Goal: Information Seeking & Learning: Learn about a topic

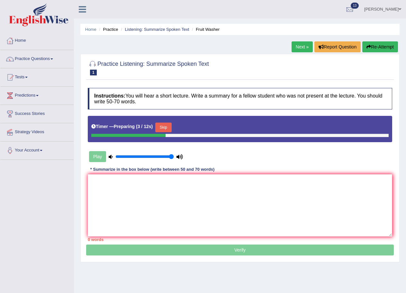
click at [171, 130] on button "Skip" at bounding box center [163, 128] width 16 height 10
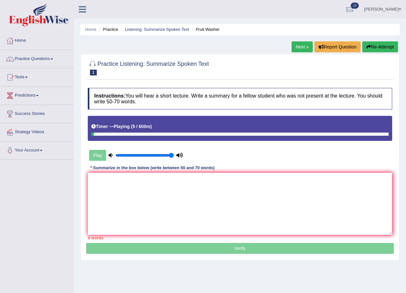
click at [297, 46] on link "Next »" at bounding box center [302, 46] width 21 height 11
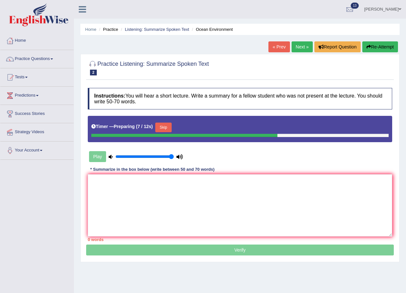
click at [275, 46] on link "« Prev" at bounding box center [278, 46] width 21 height 11
click at [165, 130] on button "Skip" at bounding box center [163, 128] width 16 height 10
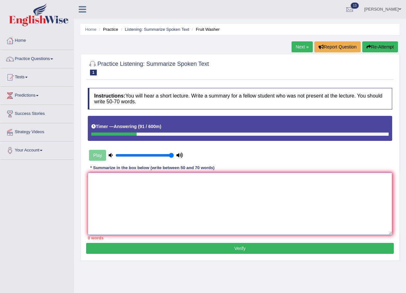
click at [128, 192] on textarea at bounding box center [240, 204] width 304 height 62
type textarea "W"
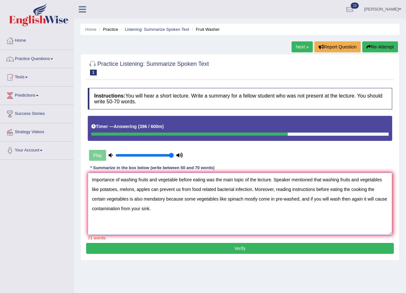
click at [320, 181] on textarea "Importance of washing fruits and vegetable before eating was the main topic of …" at bounding box center [240, 204] width 304 height 62
click at [321, 181] on textarea "Importance of washing fruits and vegetable before eating was the main topic of …" at bounding box center [240, 204] width 304 height 62
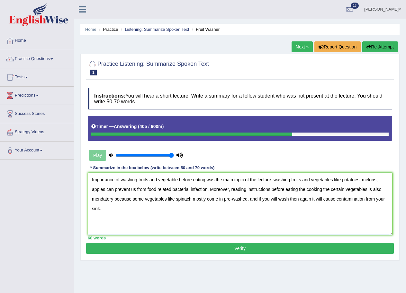
click at [277, 180] on textarea "Importance of washing fruits and vegetable before eating was the main topic of …" at bounding box center [240, 204] width 304 height 62
click at [112, 210] on textarea "Importance of washing fruits and vegetable before eating was the main topic of …" at bounding box center [240, 204] width 304 height 62
click at [305, 188] on textarea "Importance of washing fruits and vegetable before eating was the main topic of …" at bounding box center [240, 204] width 304 height 62
click at [360, 189] on textarea "Importance of washing fruits and vegetable before eating was the main topic of …" at bounding box center [240, 204] width 304 height 62
click at [201, 199] on textarea "Importance of washing fruits and vegetable before eating was the main topic of …" at bounding box center [240, 204] width 304 height 62
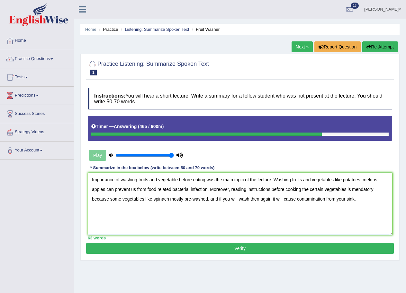
click at [260, 199] on textarea "Importance of washing fruits and vegetable before eating was the main topic of …" at bounding box center [240, 204] width 304 height 62
click at [258, 200] on textarea "Importance of washing fruits and vegetable before eating was the main topic of …" at bounding box center [240, 204] width 304 height 62
click at [276, 201] on textarea "Importance of washing fruits and vegetable before eating was the main topic of …" at bounding box center [240, 204] width 304 height 62
click at [355, 199] on textarea "Importance of washing fruits and vegetable before eating was the main topic of …" at bounding box center [240, 204] width 304 height 62
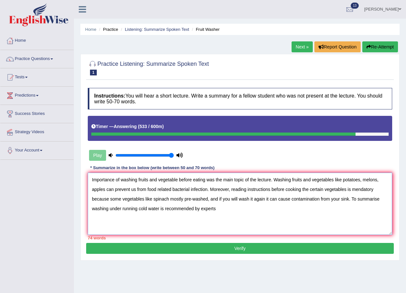
click at [379, 199] on textarea "Importance of washing fruits and vegetable before eating was the main topic of …" at bounding box center [240, 204] width 304 height 62
click at [109, 210] on textarea "Importance of washing fruits and vegetable before eating was the main topic of …" at bounding box center [240, 204] width 304 height 62
click at [157, 210] on textarea "Importance of washing fruits and vegetable before eating was the main topic of …" at bounding box center [240, 204] width 304 height 62
click at [222, 206] on textarea "Importance of washing fruits and vegetable before eating was the main topic of …" at bounding box center [240, 204] width 304 height 62
click at [105, 190] on textarea "Importance of washing fruits and vegetable before eating was the main topic of …" at bounding box center [240, 204] width 304 height 62
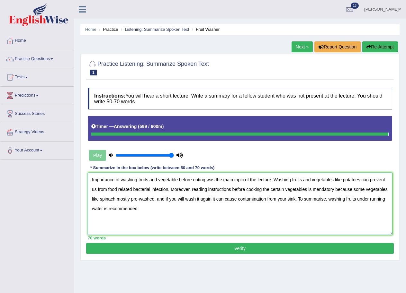
type textarea "Importance of washing fruits and vegetable before eating was the main topic of …"
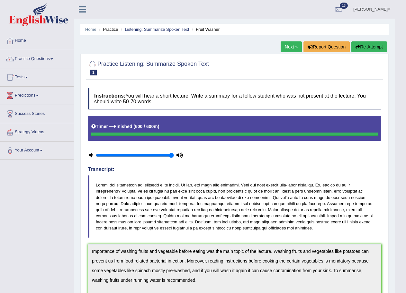
click at [283, 47] on link "Next »" at bounding box center [291, 46] width 21 height 11
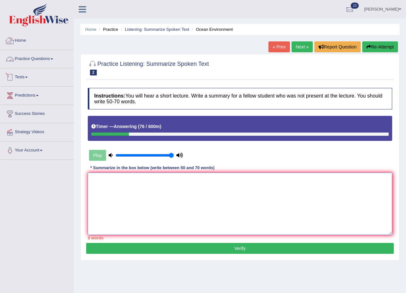
click at [107, 189] on textarea at bounding box center [240, 204] width 304 height 62
click at [107, 184] on textarea at bounding box center [240, 204] width 304 height 62
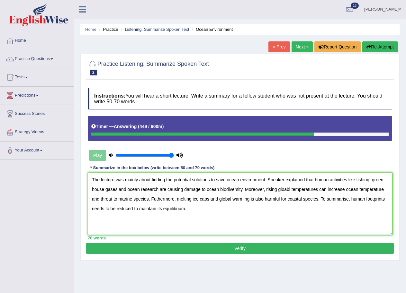
click at [138, 178] on textarea "The lecture was mainly about finding the potential solutions to save ocean envi…" at bounding box center [240, 204] width 304 height 62
click at [277, 190] on textarea "The lecture was about finding the potential solutions to save ocean environment…" at bounding box center [240, 204] width 304 height 62
click at [264, 191] on textarea "The lecture was about finding the potential solutions to save ocean environment…" at bounding box center [240, 204] width 304 height 62
click at [274, 188] on textarea "The lecture was about finding the potential solutions to save ocean environment…" at bounding box center [240, 204] width 304 height 62
click at [305, 191] on textarea "The lecture was about finding the potential solutions to save ocean environment…" at bounding box center [240, 204] width 304 height 62
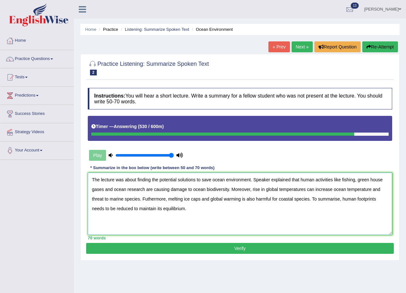
click at [371, 190] on textarea "The lecture was about finding the potential solutions to save ocean environment…" at bounding box center [240, 204] width 304 height 62
click at [148, 200] on textarea "The lecture was about finding the potential solutions to save ocean environment…" at bounding box center [240, 204] width 304 height 62
type textarea "The lecture was about finding the potential solutions to save ocean environment…"
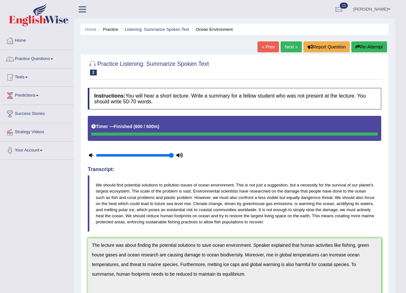
click at [297, 47] on link "Next »" at bounding box center [291, 46] width 21 height 11
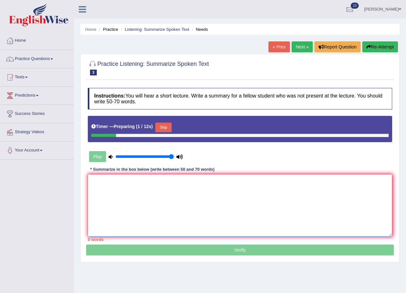
drag, startPoint x: 108, startPoint y: 184, endPoint x: 107, endPoint y: 178, distance: 5.8
click at [108, 182] on textarea at bounding box center [240, 206] width 304 height 62
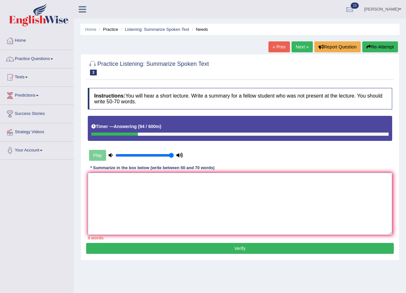
click at [128, 204] on textarea at bounding box center [240, 204] width 304 height 62
type textarea "H"
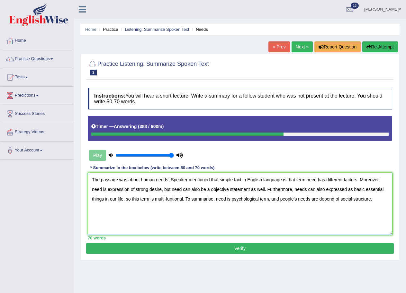
click at [340, 199] on textarea "The passage was about human needs. Speaker mentioned that simple fact in Englis…" at bounding box center [240, 204] width 304 height 62
click at [373, 198] on textarea "The passage was about human needs. Speaker mentioned that simple fact in Englis…" at bounding box center [240, 204] width 304 height 62
click at [162, 190] on textarea "The passage was about human needs. Speaker mentioned that simple fact in Englis…" at bounding box center [240, 204] width 304 height 62
click at [212, 189] on textarea "The passage was about human needs. Speaker mentioned that simple fact in Englis…" at bounding box center [240, 204] width 304 height 62
click at [142, 199] on textarea "The passage was about human needs. Speaker mentioned that simple fact in Englis…" at bounding box center [240, 204] width 304 height 62
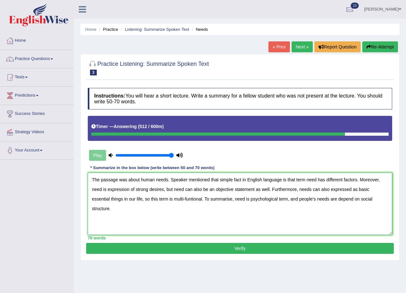
click at [150, 199] on textarea "The passage was about human needs. Speaker mentioned that simple fact in Englis…" at bounding box center [240, 204] width 304 height 62
click at [144, 201] on textarea "The passage was about human needs. Speaker mentioned that simple fact in Englis…" at bounding box center [240, 204] width 304 height 62
click at [148, 198] on textarea "The passage was about human needs. Speaker mentioned that simple fact in Englis…" at bounding box center [240, 204] width 304 height 62
click at [191, 199] on textarea "The passage was about human needs. Speaker mentioned that simple fact in Englis…" at bounding box center [240, 204] width 304 height 62
click at [218, 180] on textarea "The passage was about human needs. Speaker mentioned that simple fact in Englis…" at bounding box center [240, 204] width 304 height 62
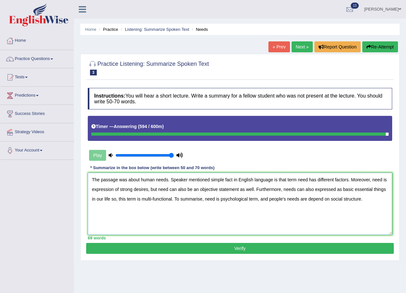
click at [329, 200] on textarea "The passage was about human needs. Speaker mentioned simple fact in English lan…" at bounding box center [240, 204] width 304 height 62
type textarea "The passage was about human needs. Speaker mentioned simple fact in English lan…"
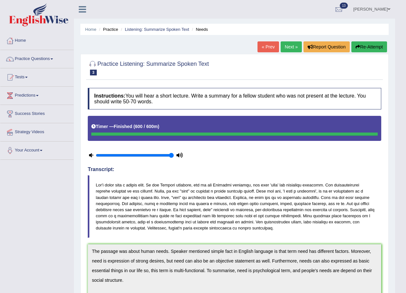
click at [47, 60] on link "Practice Questions" at bounding box center [36, 58] width 73 height 16
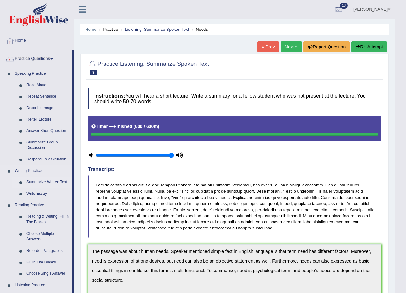
click at [42, 179] on link "Summarize Written Text" at bounding box center [47, 183] width 49 height 12
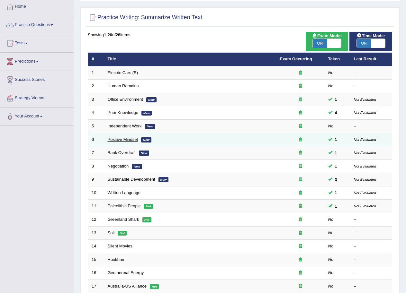
scroll to position [129, 0]
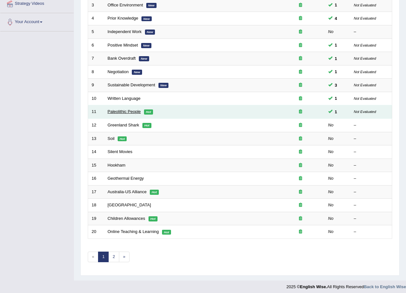
click at [116, 113] on link "Paleolithic People" at bounding box center [124, 111] width 33 height 5
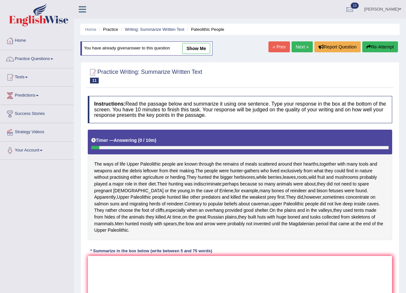
click at [301, 45] on link "Next »" at bounding box center [302, 46] width 21 height 11
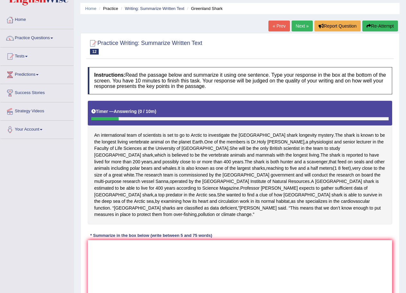
scroll to position [32, 0]
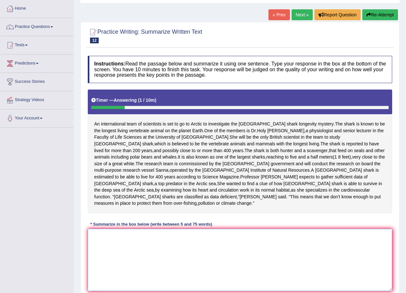
click at [101, 239] on textarea at bounding box center [240, 260] width 304 height 62
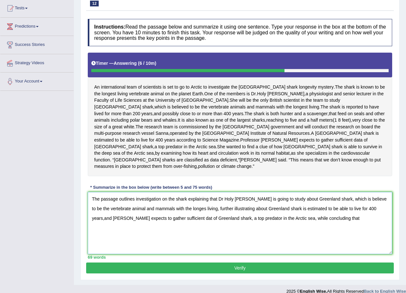
scroll to position [70, 0]
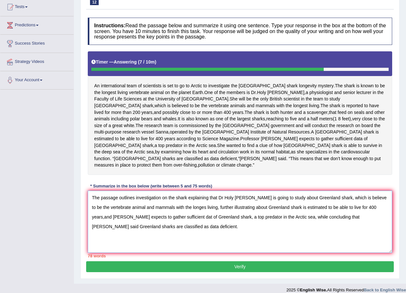
click at [174, 191] on textarea "The passage outlines investigation on the shark explaining that Dr Holy [PERSON…" at bounding box center [240, 222] width 304 height 62
click at [167, 192] on textarea "The passage outlines investigation on the shark explaining that Dr Holy [PERSON…" at bounding box center [240, 222] width 304 height 62
click at [174, 192] on textarea "The passage outlines investigation on the shark explaining that Dr Holy [PERSON…" at bounding box center [240, 222] width 304 height 62
click at [276, 192] on textarea "The passage outlines investigation on shark explaining that Dr Holy [PERSON_NAM…" at bounding box center [240, 222] width 304 height 62
click at [273, 192] on textarea "The passage outlines investigation on shark explaining that Dr Holy [PERSON_NAM…" at bounding box center [240, 222] width 304 height 62
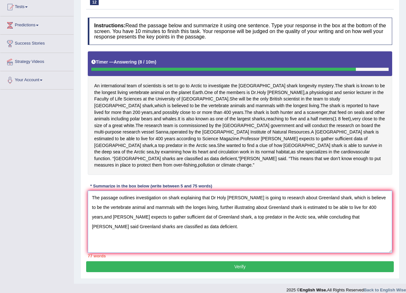
click at [154, 201] on textarea "The passage outlines investigation on shark explaining that Dr Holy [PERSON_NAM…" at bounding box center [240, 222] width 304 height 62
click at [130, 202] on textarea "The passage outlines investigation on shark explaining that Dr Holy [PERSON_NAM…" at bounding box center [240, 222] width 304 height 62
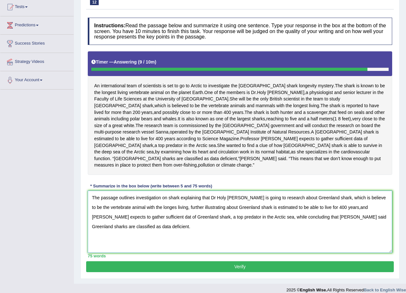
click at [157, 202] on textarea "The passage outlines investigation on shark explaining that Dr Holy [PERSON_NAM…" at bounding box center [240, 222] width 304 height 62
click at [157, 201] on textarea "The passage outlines investigation on shark explaining that Dr Holy [PERSON_NAM…" at bounding box center [240, 222] width 304 height 62
click at [342, 201] on textarea "The passage outlines investigation on shark explaining that Dr Holy Shields is …" at bounding box center [240, 222] width 304 height 62
click at [153, 211] on textarea "The passage outlines investigation on shark explaining that Dr Holy Shields is …" at bounding box center [240, 222] width 304 height 62
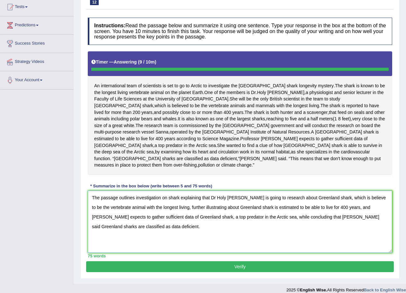
type textarea "The passage outlines investigation on shark explaining that Dr Holy Shields is …"
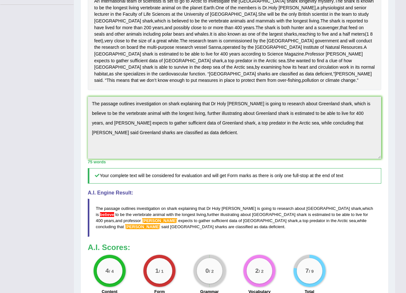
scroll to position [153, 0]
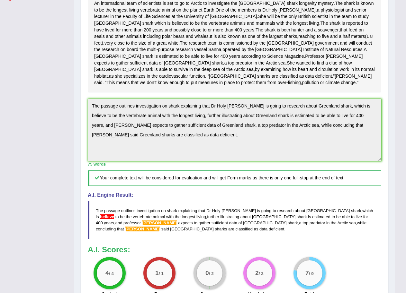
drag, startPoint x: 92, startPoint y: 97, endPoint x: 251, endPoint y: 139, distance: 164.9
click at [251, 139] on textarea "The passage outlines investigation on shark explaining that Dr Holy Shields is …" at bounding box center [234, 130] width 293 height 62
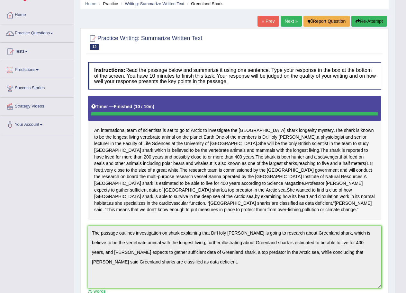
scroll to position [0, 0]
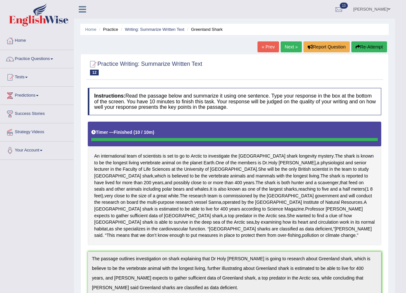
click at [370, 43] on button "Re-Attempt" at bounding box center [369, 46] width 36 height 11
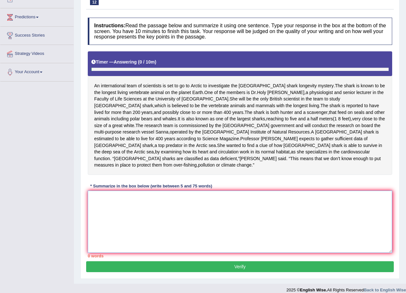
click at [139, 193] on textarea at bounding box center [240, 222] width 304 height 62
paste textarea "The passage outlines investigation on shark explaining that Dr Holy Shields is …"
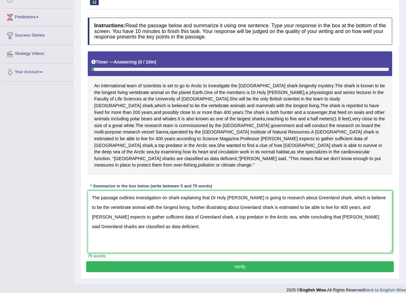
click at [238, 192] on textarea "The passage outlines investigation on shark explaining that Dr Holy Shields is …" at bounding box center [240, 222] width 304 height 62
click at [360, 191] on textarea "The passage outlines investigation on shark explaining that Dr Holy Shiels is g…" at bounding box center [240, 222] width 304 height 62
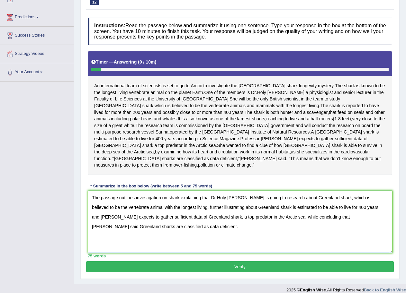
type textarea "The passage outlines investigation on shark explaining that Dr Holy Shiels is g…"
click at [233, 262] on button "Verify" at bounding box center [240, 267] width 308 height 11
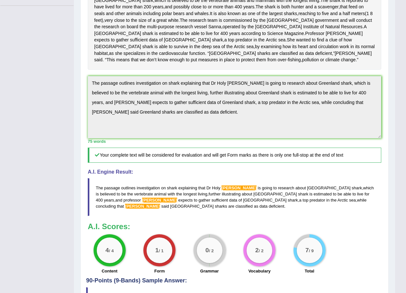
scroll to position [67, 0]
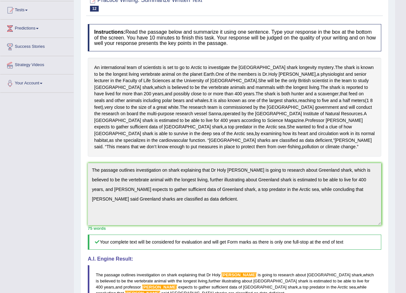
drag, startPoint x: 92, startPoint y: 158, endPoint x: 223, endPoint y: 194, distance: 135.8
click at [223, 194] on textarea "The passage outlines investigation on shark explaining that Dr Holy Shiels is g…" at bounding box center [234, 194] width 293 height 62
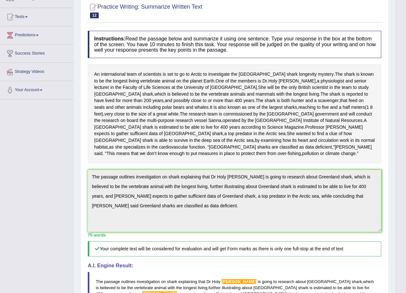
scroll to position [0, 0]
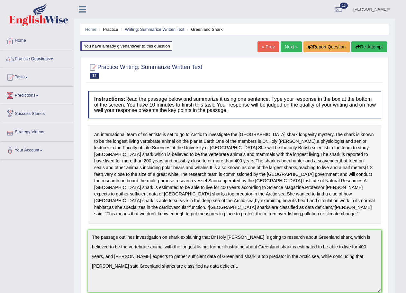
click at [377, 46] on button "Re-Attempt" at bounding box center [369, 46] width 36 height 11
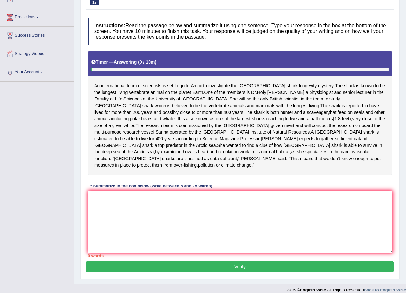
click at [148, 196] on textarea at bounding box center [240, 222] width 304 height 62
paste textarea "The passage outlines investigation on shark explaining that Dr Holy Shiels is g…"
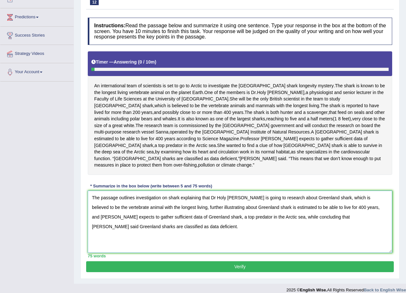
click at [237, 192] on textarea "The passage outlines investigation on shark explaining that Dr Holy Shiels is g…" at bounding box center [240, 222] width 304 height 62
click at [238, 191] on textarea "The passage outlines investigation on shark explaining that Dr Holy Shiels is g…" at bounding box center [240, 222] width 304 height 62
click at [237, 191] on textarea "The passage outlines investigation on shark explaining that Dr Holy Shiels is g…" at bounding box center [240, 222] width 304 height 62
click at [383, 201] on textarea "The passage outlines investigation on shark explaining that Dr Holy Shields is …" at bounding box center [240, 222] width 304 height 62
click at [314, 210] on textarea "The passage outlines investigation on shark explaining that Dr Holy Shields is …" at bounding box center [240, 222] width 304 height 62
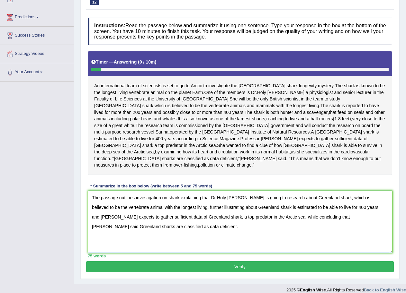
type textarea "The passage outlines investigation on shark explaining that Dr Holy [PERSON_NAM…"
click at [259, 262] on button "Verify" at bounding box center [240, 267] width 308 height 11
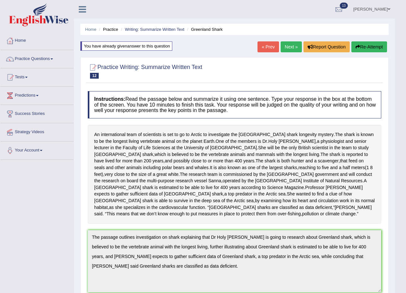
click at [291, 45] on link "Next »" at bounding box center [291, 46] width 21 height 11
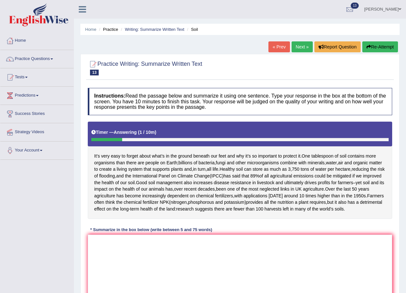
click at [276, 46] on link "« Prev" at bounding box center [278, 46] width 21 height 11
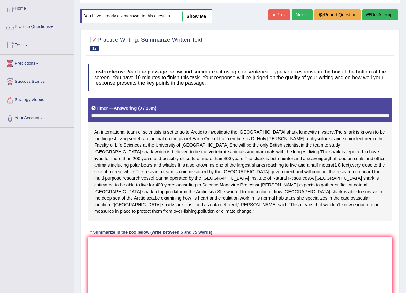
click at [198, 21] on link "show me" at bounding box center [196, 16] width 28 height 11
type textarea "The passage outlines investigation on shark explaining that Dr Holy [PERSON_NAM…"
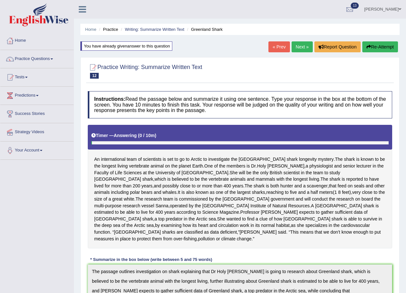
click at [305, 44] on link "Next »" at bounding box center [302, 46] width 21 height 11
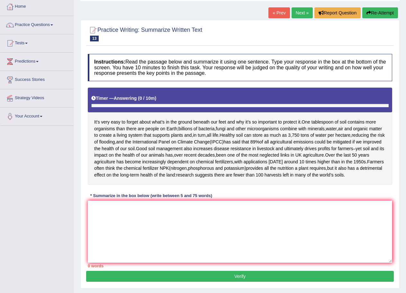
scroll to position [77, 0]
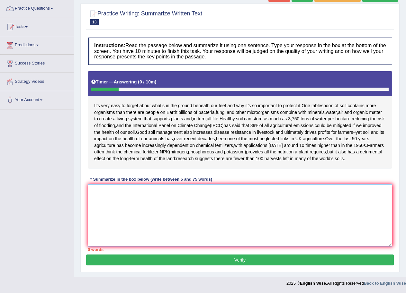
click at [119, 227] on textarea at bounding box center [240, 215] width 304 height 62
click at [179, 203] on textarea at bounding box center [240, 215] width 304 height 62
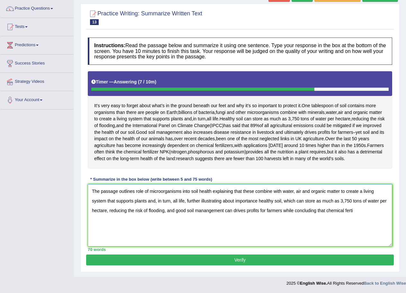
click at [364, 208] on textarea "The passage outlines role of microorganisms into soil health explaining that th…" at bounding box center [240, 215] width 304 height 62
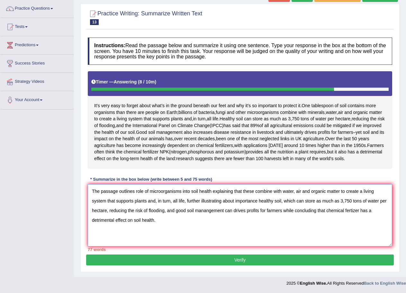
click at [355, 210] on textarea "The passage outlines role of microorganisms into soil health explaining that th…" at bounding box center [240, 215] width 304 height 62
click at [144, 191] on textarea "The passage outlines role of microorganisms into soil health explaining that th…" at bounding box center [240, 215] width 304 height 62
click at [193, 192] on textarea "The passage outlines roles of microorganisms into soil health explaining that t…" at bounding box center [240, 215] width 304 height 62
click at [340, 190] on textarea "The passage outlines roles of microorganisms in soil health explaining that the…" at bounding box center [240, 215] width 304 height 62
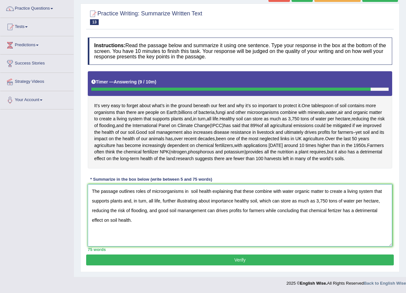
click at [297, 191] on textarea "The passage outlines roles of microorganisms in soil health explaining that the…" at bounding box center [240, 215] width 304 height 62
click at [294, 191] on textarea "The passage outlines roles of microorganisms in soil health explaining that the…" at bounding box center [240, 215] width 304 height 62
click at [293, 192] on textarea "The passage outlines roles of microorganisms in soil health explaining that the…" at bounding box center [240, 215] width 304 height 62
click at [148, 201] on textarea "The passage outlines roles of microorganisms in soil health explaining that the…" at bounding box center [240, 215] width 304 height 62
click at [218, 200] on textarea "The passage outlines roles of microorganisms in soil health explaining that the…" at bounding box center [240, 215] width 304 height 62
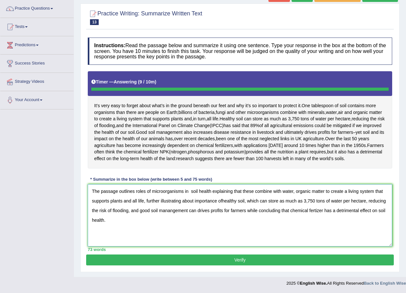
type textarea "The passage outlines roles of microorganisms in soil health explaining that the…"
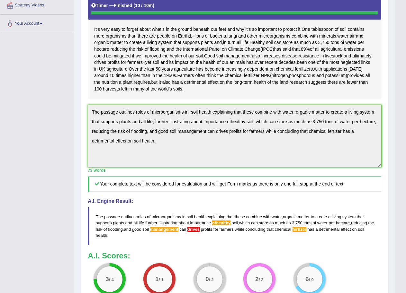
scroll to position [95, 0]
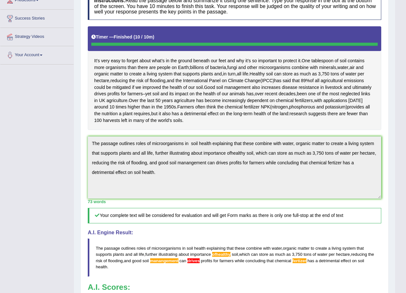
drag, startPoint x: 93, startPoint y: 162, endPoint x: 181, endPoint y: 194, distance: 94.4
click at [181, 194] on textarea "The passage outlines roles of microorganisms in soil health explaining that the…" at bounding box center [234, 168] width 293 height 62
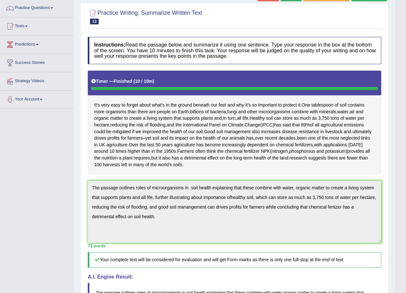
scroll to position [0, 0]
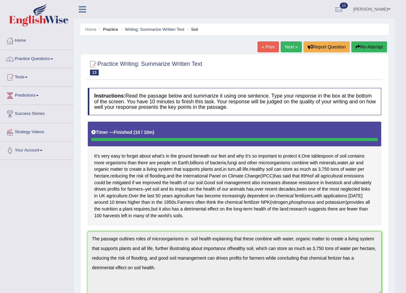
click at [370, 44] on button "Re-Attempt" at bounding box center [369, 46] width 36 height 11
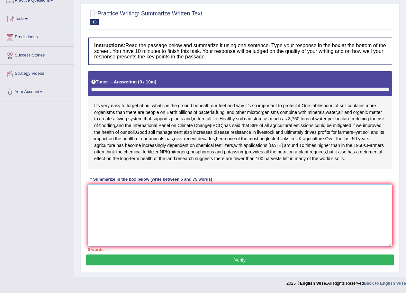
click at [130, 190] on textarea at bounding box center [240, 215] width 304 height 62
paste textarea "The passage outlines roles of microorganisms in soil health explaining that the…"
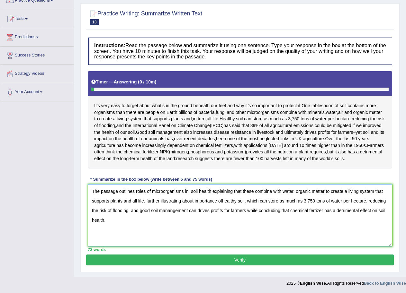
click at [211, 211] on textarea "The passage outlines roles of microorganisms in soil health explaining that the…" at bounding box center [240, 215] width 304 height 62
click at [210, 211] on textarea "The passage outlines roles of microorganisms in soil health explaining that the…" at bounding box center [240, 215] width 304 height 62
click at [221, 200] on textarea "The passage outlines roles of microorganisms in soil health explaining that the…" at bounding box center [240, 215] width 304 height 62
click at [172, 210] on textarea "The passage outlines roles of microorganisms in soil health explaining that the…" at bounding box center [240, 215] width 304 height 62
type textarea "The passage outlines roles of microorganisms in soil health explaining that the…"
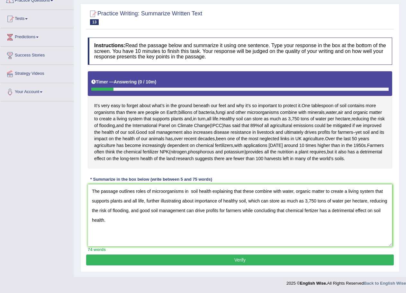
click at [229, 260] on button "Verify" at bounding box center [240, 260] width 308 height 11
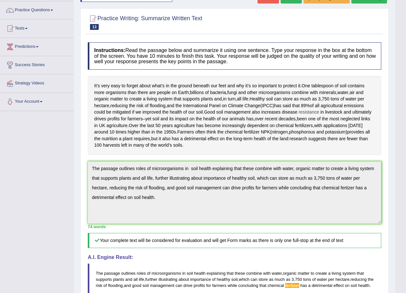
scroll to position [0, 0]
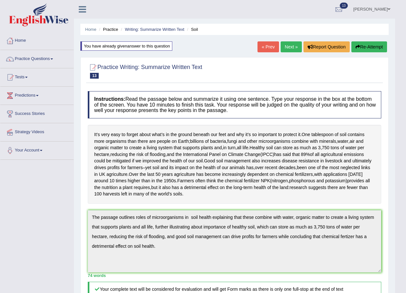
click at [292, 47] on link "Next »" at bounding box center [291, 46] width 21 height 11
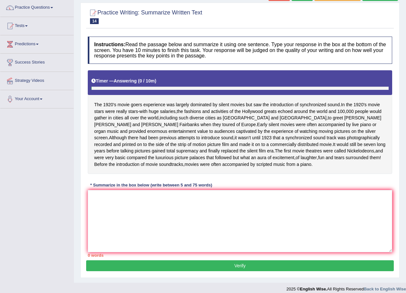
scroll to position [64, 0]
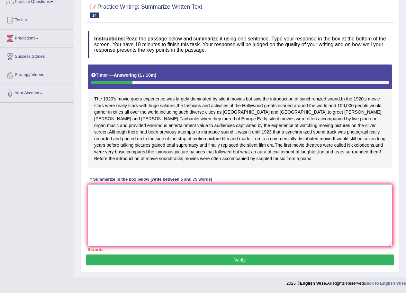
click at [103, 203] on textarea at bounding box center [240, 215] width 304 height 62
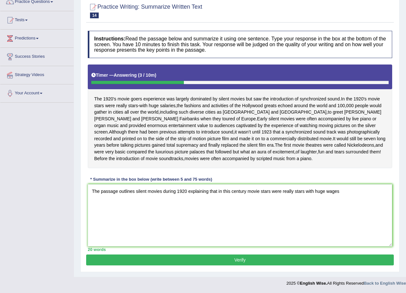
drag, startPoint x: 103, startPoint y: 205, endPoint x: 249, endPoint y: 174, distance: 149.5
click at [249, 168] on div "The 1920's movie goers experience was largely dominated by silent movies but sa…" at bounding box center [240, 117] width 304 height 104
click at [341, 197] on textarea "The passage outlines silent movies during 1920 explaining that in this century …" at bounding box center [240, 215] width 304 height 62
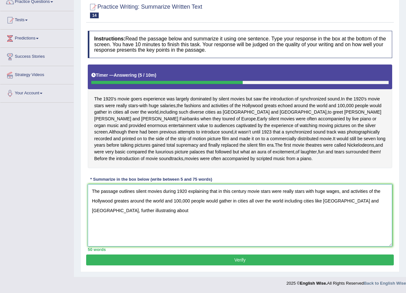
click at [366, 208] on textarea "The passage outlines silent movies during 1920 explaining that in this century …" at bounding box center [240, 215] width 304 height 62
click at [204, 223] on textarea "The passage outlines silent movies during 1920 explaining that in this century …" at bounding box center [240, 215] width 304 height 62
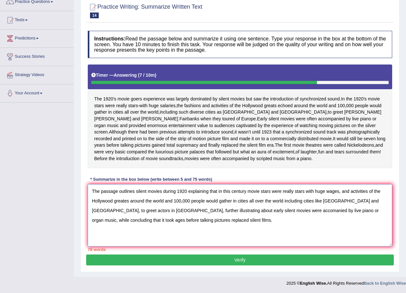
click at [186, 198] on textarea "The passage outlines silent movies during 1920 explaining that in this century …" at bounding box center [240, 215] width 304 height 62
click at [221, 198] on textarea "The passage outlines silent movies explaining that in this century movie stars …" at bounding box center [240, 215] width 304 height 62
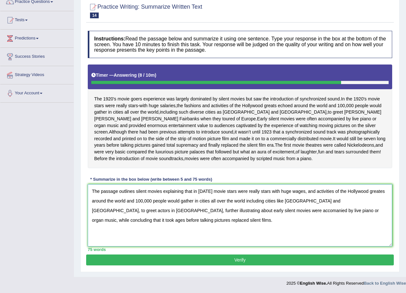
click at [377, 198] on textarea "The passage outlines silent movies explaining that in 1920 movie stars were rea…" at bounding box center [240, 215] width 304 height 62
click at [202, 216] on textarea "The passage outlines silent movies explaining that in 1920 movie stars were rea…" at bounding box center [240, 215] width 304 height 62
type textarea "The passage outlines silent movies explaining that in 1920 movie stars were rea…"
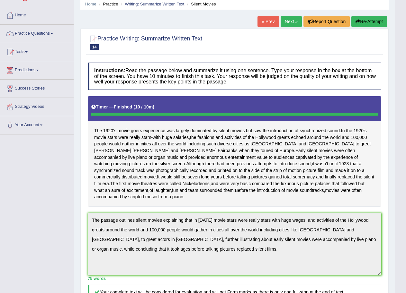
scroll to position [0, 0]
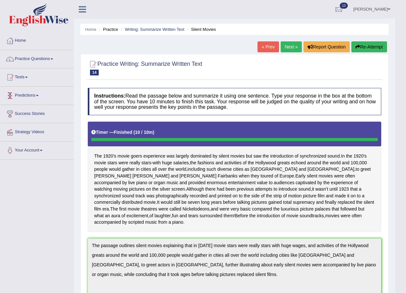
click at [25, 77] on link "Tests" at bounding box center [36, 76] width 73 height 16
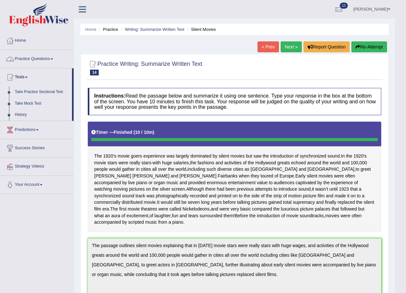
click at [43, 58] on link "Practice Questions" at bounding box center [36, 58] width 73 height 16
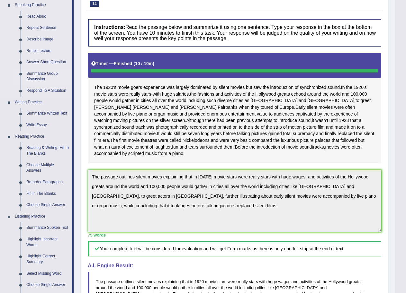
scroll to position [96, 0]
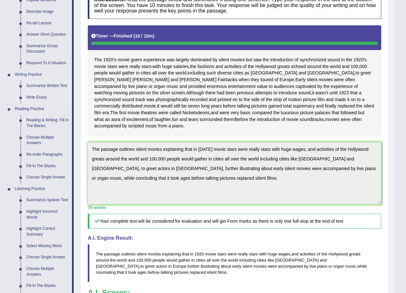
click at [31, 93] on link "Write Essay" at bounding box center [47, 98] width 49 height 12
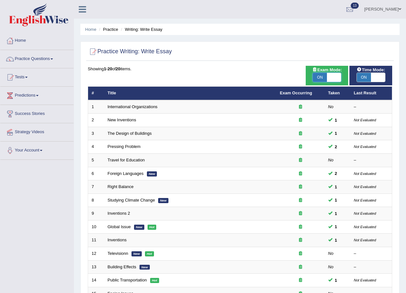
click at [338, 81] on span at bounding box center [334, 77] width 14 height 9
checkbox input "false"
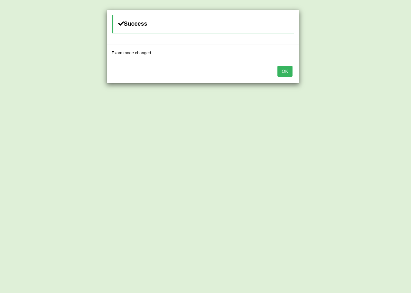
click at [277, 69] on div "OK" at bounding box center [203, 72] width 192 height 22
click at [283, 73] on button "OK" at bounding box center [285, 71] width 15 height 11
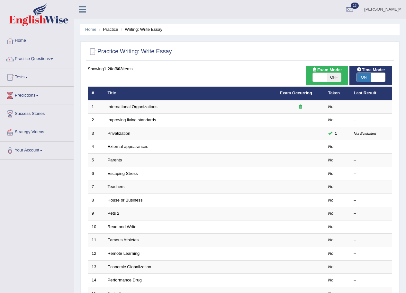
drag, startPoint x: 0, startPoint y: 0, endPoint x: 373, endPoint y: 78, distance: 380.6
click at [373, 78] on span at bounding box center [378, 77] width 14 height 9
checkbox input "false"
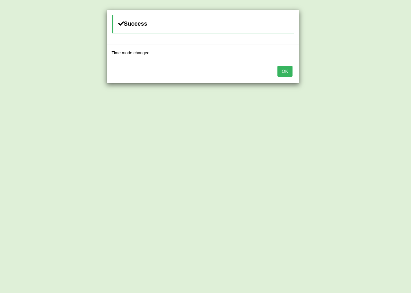
click at [284, 75] on button "OK" at bounding box center [285, 71] width 15 height 11
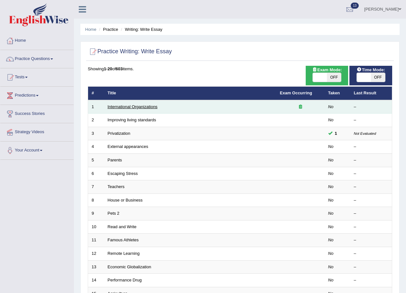
click at [130, 109] on link "International Organizations" at bounding box center [133, 106] width 50 height 5
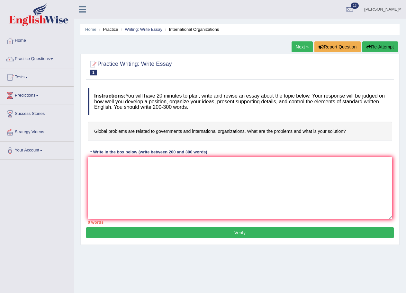
click at [300, 48] on link "Next »" at bounding box center [302, 46] width 21 height 11
click at [273, 42] on link "« Prev" at bounding box center [278, 46] width 21 height 11
click at [139, 28] on link "Writing: Write Essay" at bounding box center [144, 29] width 38 height 5
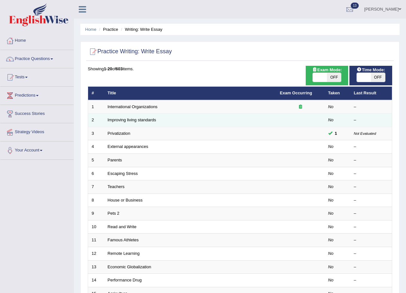
scroll to position [32, 0]
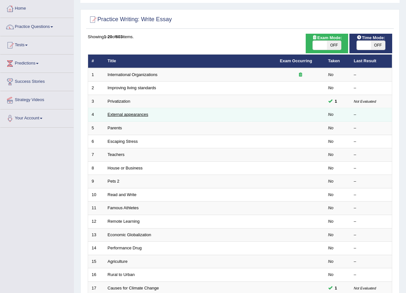
click at [121, 115] on link "External appearances" at bounding box center [128, 114] width 40 height 5
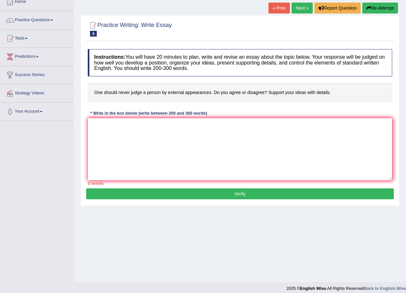
scroll to position [44, 0]
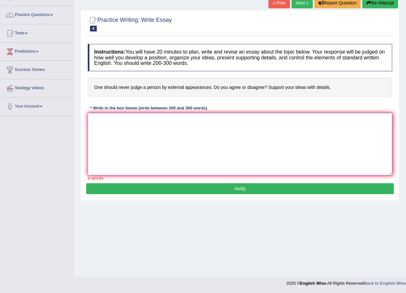
click at [108, 121] on textarea at bounding box center [240, 144] width 304 height 62
click at [203, 119] on textarea "The increasing prominence of whether we should never judge a person by external…" at bounding box center [240, 144] width 304 height 62
click at [203, 121] on textarea "The increasing prominence of whether we should never judge a person by external…" at bounding box center [240, 144] width 304 height 62
click at [258, 116] on textarea "The increasing prominence of whether we should judge a person by external app" at bounding box center [240, 144] width 304 height 62
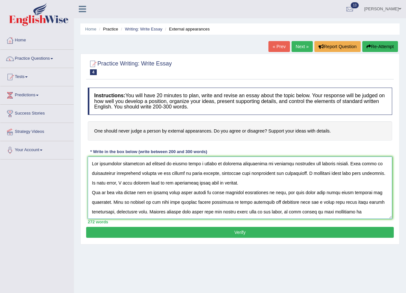
scroll to position [0, 0]
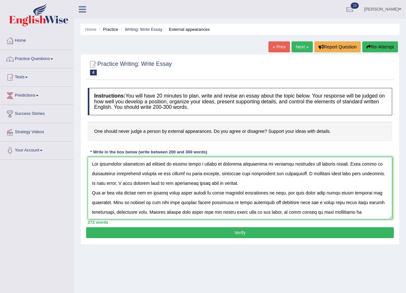
click at [320, 202] on textarea at bounding box center [240, 188] width 304 height 62
click at [322, 202] on textarea at bounding box center [240, 188] width 304 height 62
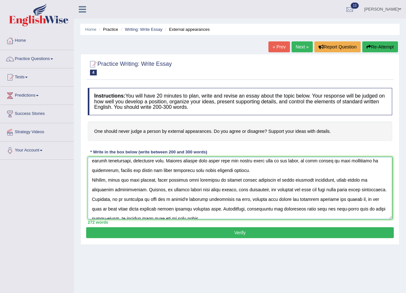
scroll to position [19, 0]
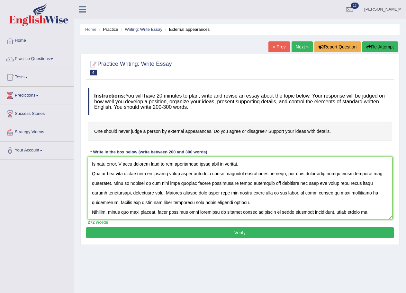
click at [377, 193] on textarea at bounding box center [240, 188] width 304 height 62
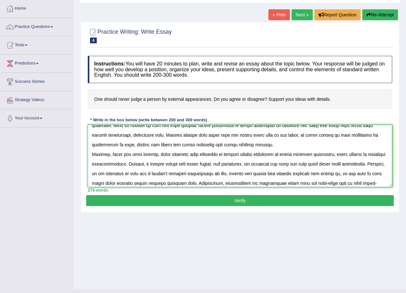
scroll to position [58, 0]
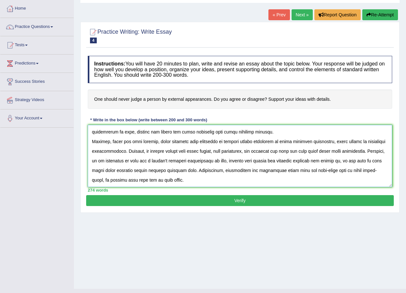
click at [256, 152] on textarea at bounding box center [240, 156] width 304 height 62
click at [257, 151] on textarea at bounding box center [240, 156] width 304 height 62
click at [286, 171] on textarea at bounding box center [240, 156] width 304 height 62
click at [285, 170] on textarea at bounding box center [240, 156] width 304 height 62
click at [330, 171] on textarea at bounding box center [240, 156] width 304 height 62
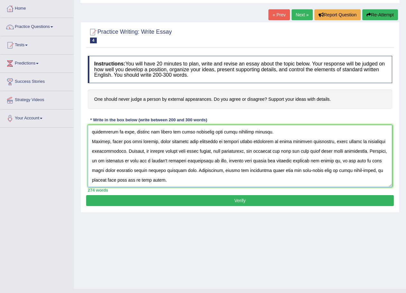
click at [321, 170] on textarea at bounding box center [240, 156] width 304 height 62
click at [143, 182] on textarea at bounding box center [240, 156] width 304 height 62
click at [98, 180] on textarea at bounding box center [240, 156] width 304 height 62
click at [147, 180] on textarea at bounding box center [240, 156] width 304 height 62
click at [204, 180] on textarea at bounding box center [240, 156] width 304 height 62
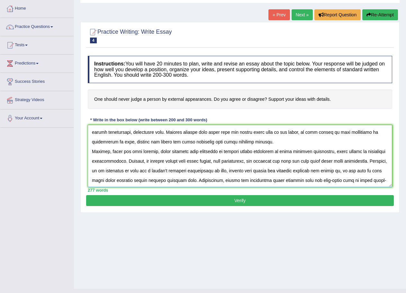
scroll to position [0, 0]
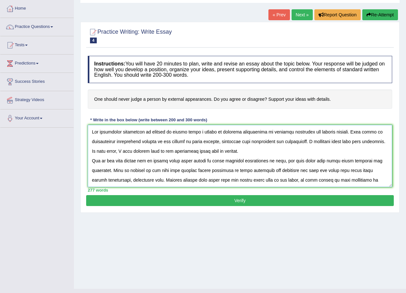
click at [137, 162] on textarea at bounding box center [240, 156] width 304 height 62
click at [138, 162] on textarea at bounding box center [240, 156] width 304 height 62
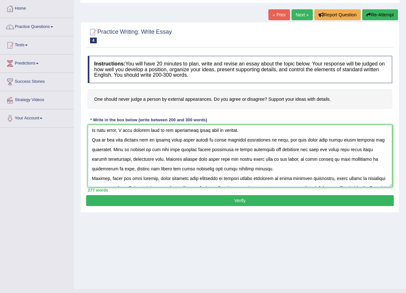
scroll to position [32, 0]
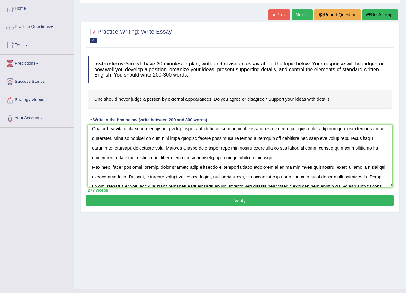
type textarea "The increasing prominence of whether we should judge a person by external appea…"
click at [217, 195] on div "Instructions: You will have 20 minutes to plan, write and revise an essay about…" at bounding box center [240, 124] width 308 height 143
click at [218, 199] on button "Verify" at bounding box center [240, 200] width 308 height 11
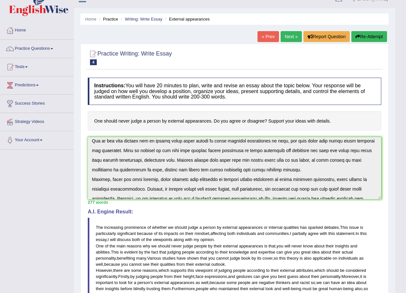
scroll to position [0, 0]
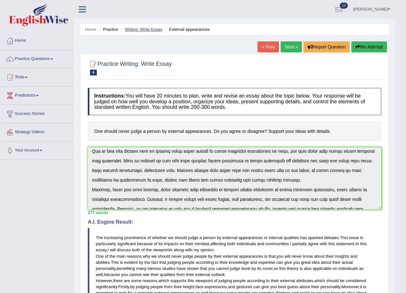
click at [142, 28] on link "Writing: Write Essay" at bounding box center [144, 29] width 38 height 5
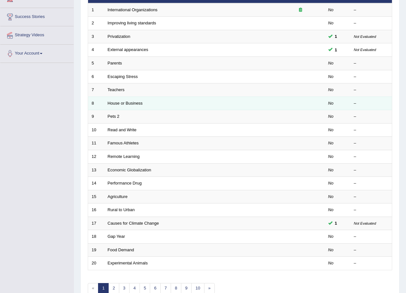
scroll to position [132, 0]
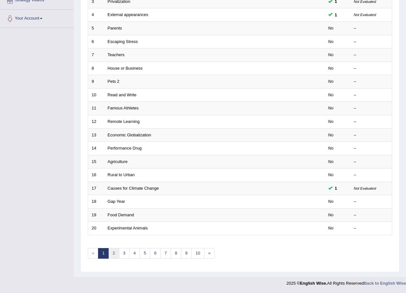
click at [114, 256] on link "2" at bounding box center [113, 253] width 11 height 11
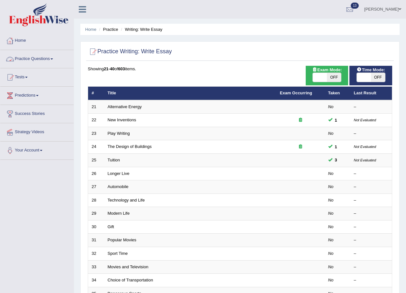
click at [38, 60] on link "Practice Questions" at bounding box center [36, 58] width 73 height 16
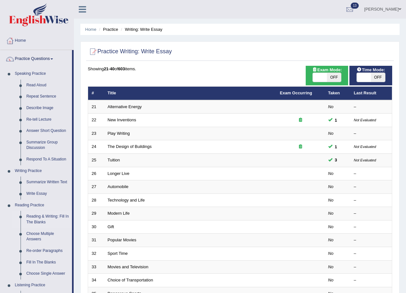
scroll to position [32, 0]
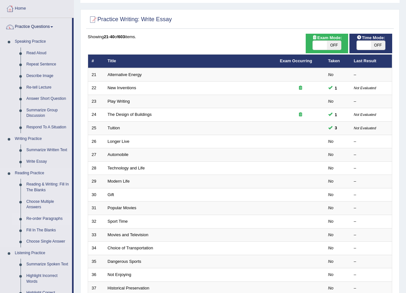
click at [46, 218] on link "Re-order Paragraphs" at bounding box center [47, 219] width 49 height 12
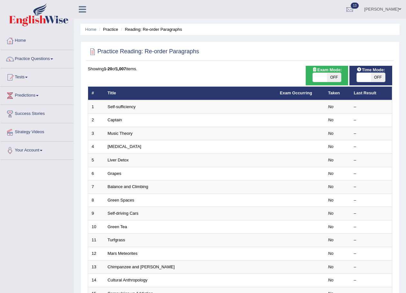
click at [311, 77] on div "ON OFF" at bounding box center [327, 78] width 36 height 10
click at [314, 77] on span at bounding box center [320, 77] width 14 height 9
checkbox input "true"
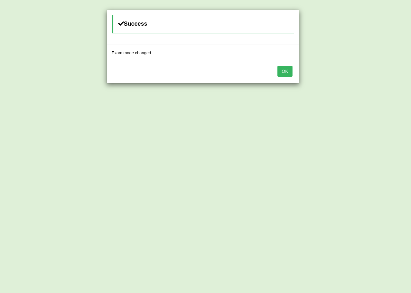
click at [286, 73] on button "OK" at bounding box center [285, 71] width 15 height 11
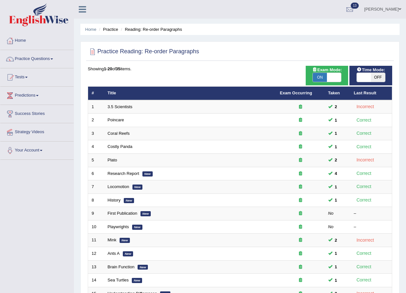
drag, startPoint x: 0, startPoint y: 0, endPoint x: 357, endPoint y: 76, distance: 365.0
click at [357, 76] on span at bounding box center [364, 77] width 14 height 9
click at [364, 77] on span at bounding box center [364, 77] width 14 height 9
checkbox input "true"
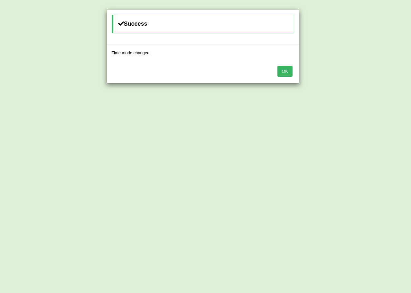
click at [291, 68] on button "OK" at bounding box center [285, 71] width 15 height 11
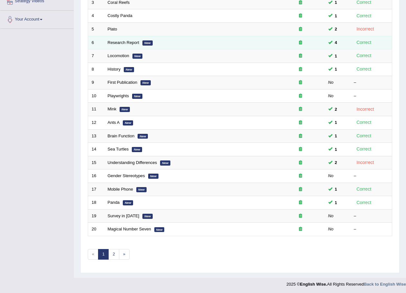
scroll to position [132, 0]
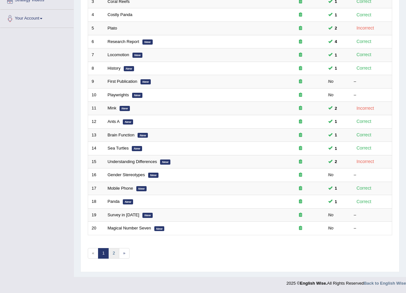
click at [112, 254] on link "2" at bounding box center [113, 253] width 11 height 11
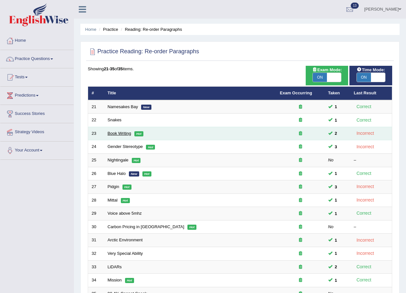
click at [119, 134] on link "Book Writing" at bounding box center [119, 133] width 23 height 5
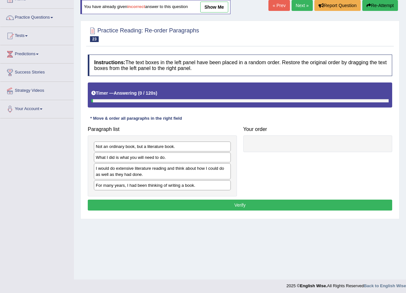
scroll to position [44, 0]
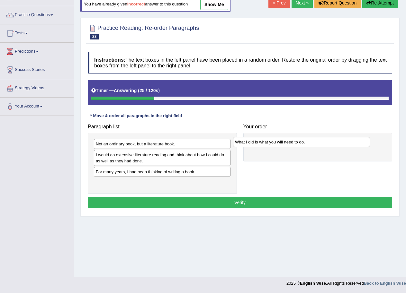
drag, startPoint x: 137, startPoint y: 155, endPoint x: 276, endPoint y: 142, distance: 139.8
click at [276, 142] on div "What I did is what you will need to do." at bounding box center [301, 142] width 137 height 10
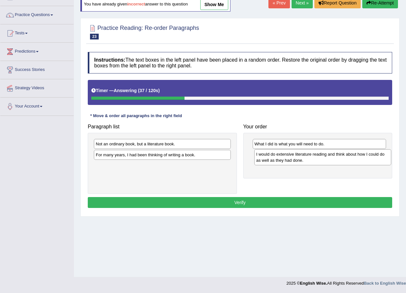
drag, startPoint x: 156, startPoint y: 164, endPoint x: 316, endPoint y: 163, distance: 160.4
click at [316, 163] on div "I would do extensive literature reading and think about how I could do as well …" at bounding box center [322, 157] width 137 height 16
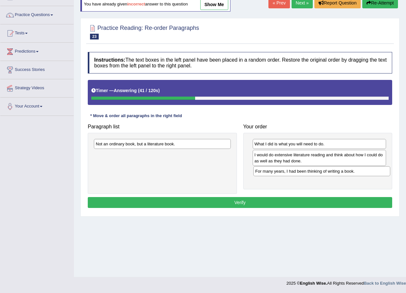
drag, startPoint x: 125, startPoint y: 156, endPoint x: 285, endPoint y: 172, distance: 160.3
click at [285, 172] on div "For many years, I had been thinking of writing a book." at bounding box center [321, 171] width 137 height 10
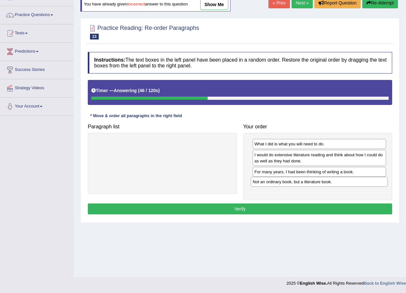
drag, startPoint x: 115, startPoint y: 146, endPoint x: 272, endPoint y: 184, distance: 161.4
click at [272, 184] on div "Not an ordinary book, but a literature book." at bounding box center [319, 182] width 137 height 10
click at [235, 211] on button "Verify" at bounding box center [240, 209] width 304 height 11
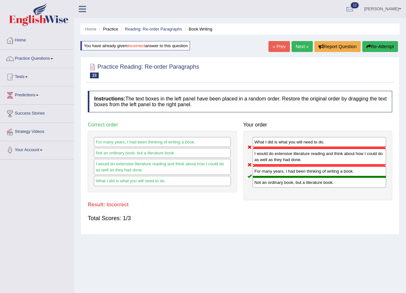
scroll to position [0, 0]
click at [383, 45] on button "Re-Attempt" at bounding box center [380, 46] width 36 height 11
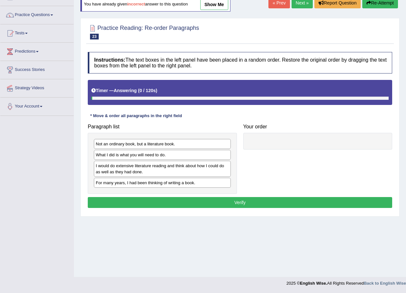
scroll to position [44, 0]
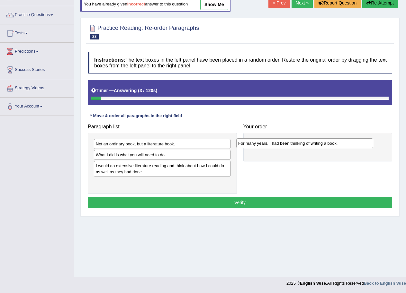
drag, startPoint x: 112, startPoint y: 187, endPoint x: 254, endPoint y: 147, distance: 147.8
click at [254, 147] on div "For many years, I had been thinking of writing a book." at bounding box center [304, 144] width 137 height 10
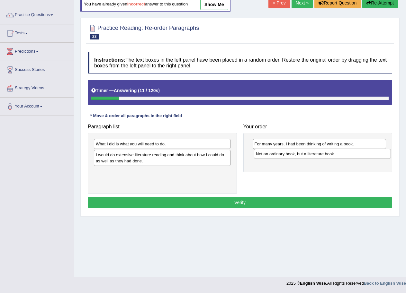
drag, startPoint x: 153, startPoint y: 144, endPoint x: 313, endPoint y: 154, distance: 160.4
click at [313, 154] on div "Not an ordinary book, but a literature book." at bounding box center [322, 154] width 137 height 10
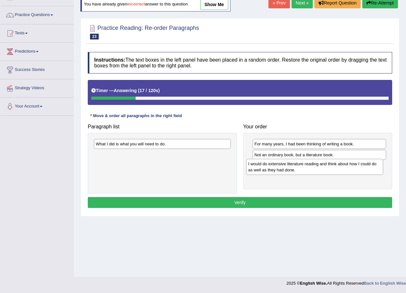
drag, startPoint x: 135, startPoint y: 156, endPoint x: 287, endPoint y: 165, distance: 152.6
click at [287, 165] on div "I would do extensive literature reading and think about how I could do as well …" at bounding box center [314, 167] width 137 height 16
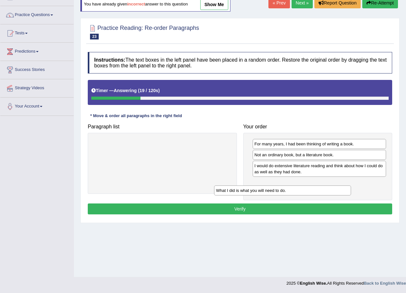
drag, startPoint x: 177, startPoint y: 142, endPoint x: 297, endPoint y: 190, distance: 129.3
click at [297, 189] on div "What I did is what you will need to do." at bounding box center [282, 191] width 137 height 10
drag, startPoint x: 306, startPoint y: 178, endPoint x: 310, endPoint y: 177, distance: 4.9
click at [310, 177] on div "For many years, I had been thinking of writing a book. Not an ordinary book, bu…" at bounding box center [317, 167] width 149 height 68
click at [243, 206] on button "Verify" at bounding box center [240, 209] width 304 height 11
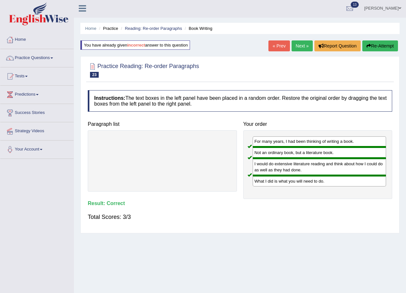
scroll to position [0, 0]
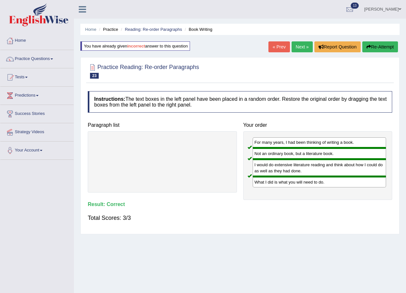
click at [308, 46] on link "Next »" at bounding box center [302, 46] width 21 height 11
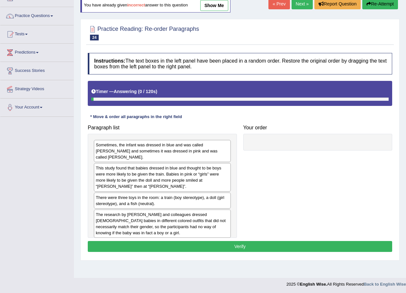
scroll to position [44, 0]
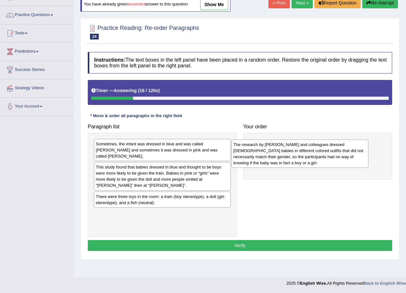
drag, startPoint x: 112, startPoint y: 216, endPoint x: 250, endPoint y: 153, distance: 151.3
click at [250, 153] on div "The research by Will and colleagues dressed 6-month-old babies in different col…" at bounding box center [299, 154] width 137 height 28
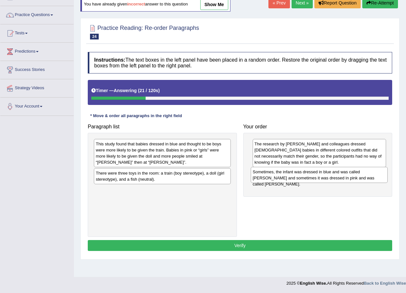
drag, startPoint x: 156, startPoint y: 153, endPoint x: 313, endPoint y: 181, distance: 159.3
click at [313, 181] on div "Sometimes, the infant was dressed in blue and was called Adam and sometimes it …" at bounding box center [319, 175] width 137 height 16
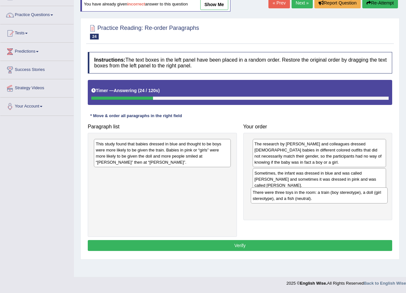
drag, startPoint x: 191, startPoint y: 178, endPoint x: 348, endPoint y: 198, distance: 158.0
click at [348, 198] on div "There were three toys in the room: a train (boy stereotype), a doll (girl stere…" at bounding box center [319, 196] width 137 height 16
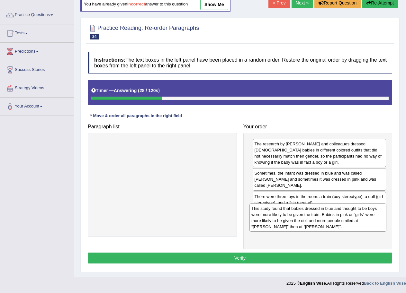
drag, startPoint x: 207, startPoint y: 150, endPoint x: 362, endPoint y: 215, distance: 168.4
click at [362, 215] on div "This study found that babies dressed in blue and thought to be boys were more l…" at bounding box center [317, 218] width 137 height 28
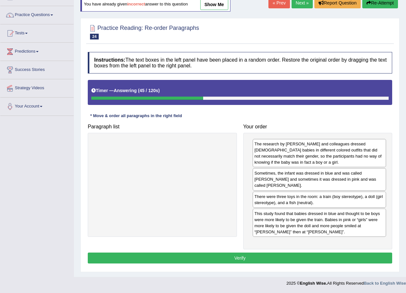
click at [234, 253] on button "Verify" at bounding box center [240, 258] width 304 height 11
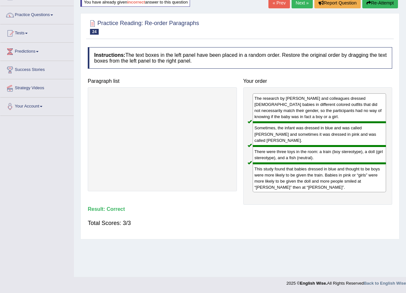
scroll to position [0, 0]
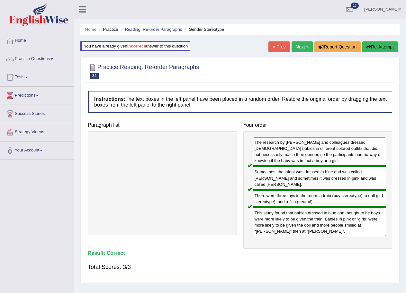
click at [305, 45] on link "Next »" at bounding box center [302, 46] width 21 height 11
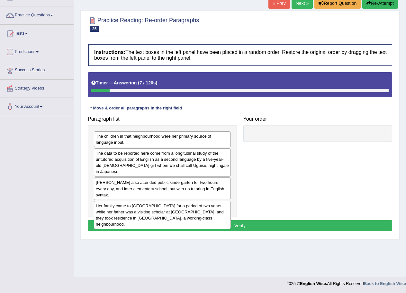
scroll to position [44, 0]
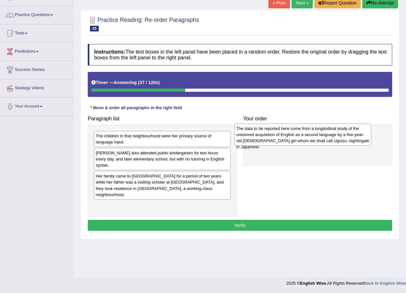
drag, startPoint x: 122, startPoint y: 164, endPoint x: 263, endPoint y: 140, distance: 142.6
click at [263, 140] on div "The data to be reported here come from a longitudinal study of the untutored ac…" at bounding box center [302, 135] width 137 height 22
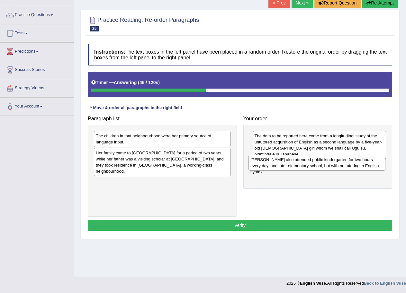
drag, startPoint x: 112, startPoint y: 160, endPoint x: 267, endPoint y: 167, distance: 154.7
click at [267, 167] on div "[PERSON_NAME] also attended public kindergarten for two hours every day, and la…" at bounding box center [316, 163] width 137 height 16
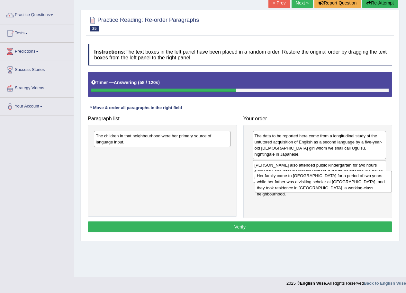
drag, startPoint x: 118, startPoint y: 164, endPoint x: 279, endPoint y: 186, distance: 162.6
click at [279, 186] on div "Her family came to [GEOGRAPHIC_DATA] for a period of two years while her father…" at bounding box center [323, 182] width 137 height 22
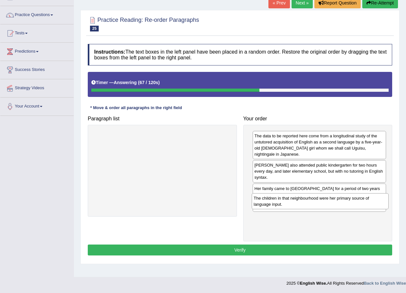
drag, startPoint x: 160, startPoint y: 146, endPoint x: 318, endPoint y: 208, distance: 169.7
click at [318, 208] on div "The children in that neighbourhood were her primary source of language input." at bounding box center [320, 201] width 137 height 16
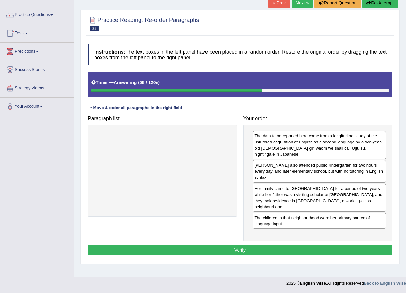
click at [248, 245] on button "Verify" at bounding box center [240, 250] width 304 height 11
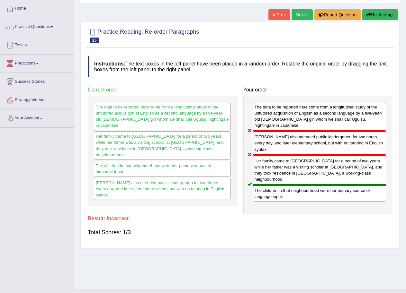
scroll to position [0, 0]
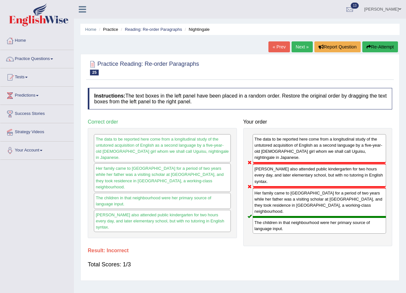
click at [293, 44] on link "Next »" at bounding box center [302, 46] width 21 height 11
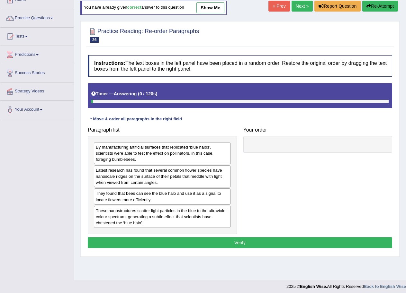
scroll to position [44, 0]
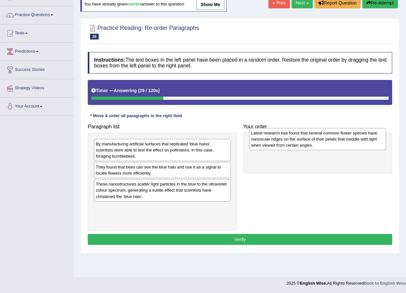
drag, startPoint x: 106, startPoint y: 179, endPoint x: 261, endPoint y: 145, distance: 158.9
click at [261, 145] on div "Latest research has found that several common flower species have nanoscale rid…" at bounding box center [317, 139] width 137 height 22
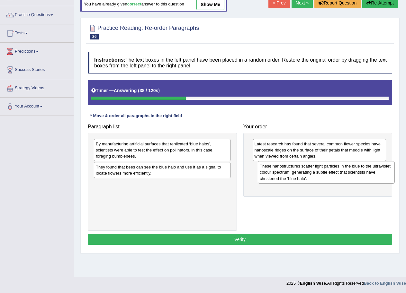
drag, startPoint x: 126, startPoint y: 195, endPoint x: 290, endPoint y: 177, distance: 164.9
click at [290, 177] on div "These nanostructures scatter light particles in the blue to the ultraviolet col…" at bounding box center [326, 172] width 137 height 22
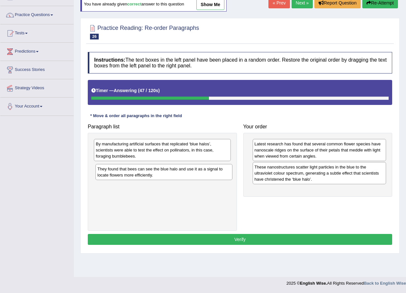
click at [148, 170] on div "They found that bees can see the blue halo and use it as a signal to locate flo…" at bounding box center [163, 172] width 137 height 16
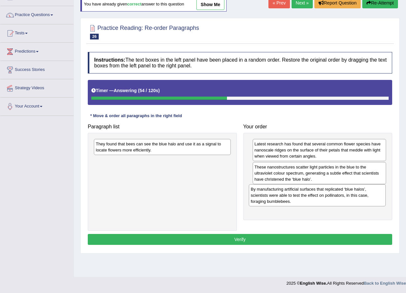
drag, startPoint x: 146, startPoint y: 156, endPoint x: 301, endPoint y: 201, distance: 161.6
click at [301, 201] on div "By manufacturing artificial surfaces that replicated ‘blue halos’, scientists w…" at bounding box center [317, 195] width 137 height 22
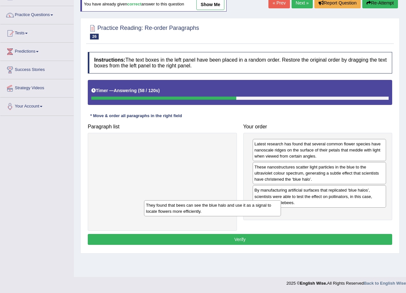
drag, startPoint x: 169, startPoint y: 150, endPoint x: 205, endPoint y: 168, distance: 40.1
click at [216, 201] on div "They found that bees can see the blue halo and use it as a signal to locate flo…" at bounding box center [212, 209] width 137 height 16
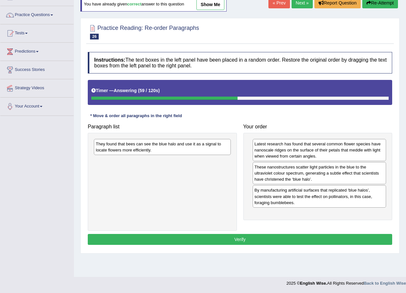
drag, startPoint x: 199, startPoint y: 159, endPoint x: 225, endPoint y: 197, distance: 46.1
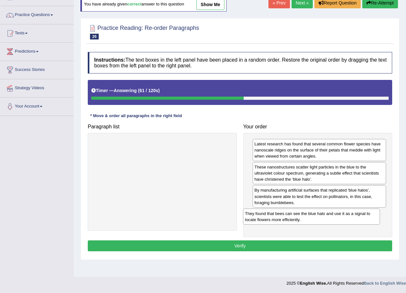
drag, startPoint x: 212, startPoint y: 148, endPoint x: 362, endPoint y: 217, distance: 164.6
click at [362, 217] on div "They found that bees can see the blue halo and use it as a signal to locate flo…" at bounding box center [311, 217] width 137 height 16
click at [237, 244] on button "Verify" at bounding box center [240, 246] width 304 height 11
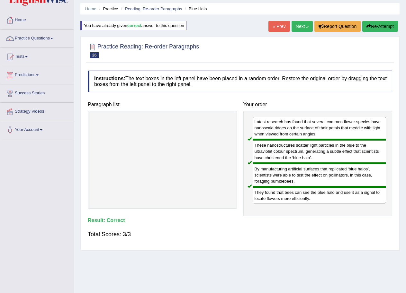
scroll to position [0, 0]
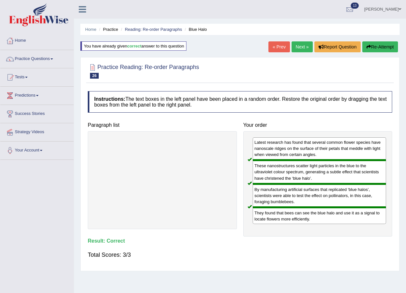
click at [298, 51] on link "Next »" at bounding box center [302, 46] width 21 height 11
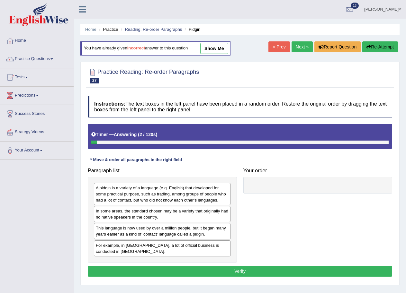
click at [215, 50] on link "show me" at bounding box center [214, 48] width 28 height 11
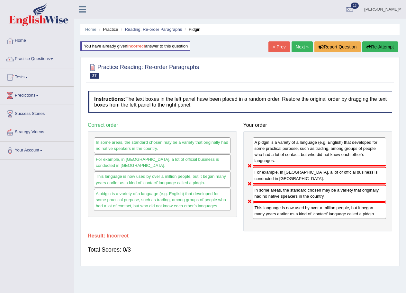
click at [376, 50] on button "Re-Attempt" at bounding box center [380, 46] width 36 height 11
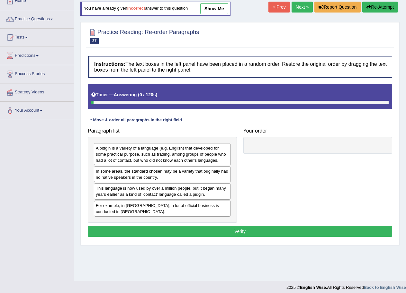
scroll to position [44, 0]
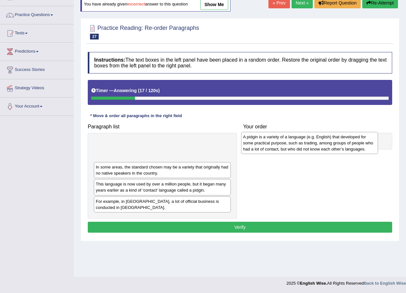
drag, startPoint x: 156, startPoint y: 157, endPoint x: 303, endPoint y: 150, distance: 147.4
click at [303, 150] on div "A pidgin is a variety of a language (e.g. English) that developed for some prac…" at bounding box center [309, 143] width 137 height 22
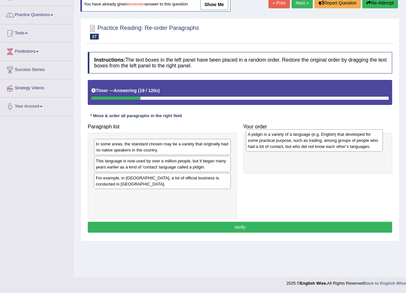
drag, startPoint x: 205, startPoint y: 154, endPoint x: 357, endPoint y: 145, distance: 152.3
click at [357, 145] on div "A pidgin is a variety of a language (e.g. English) that developed for some prac…" at bounding box center [314, 141] width 137 height 22
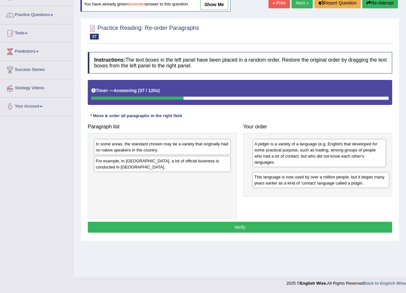
drag, startPoint x: 120, startPoint y: 170, endPoint x: 278, endPoint y: 186, distance: 159.3
click at [278, 186] on div "This language is now used by over a million people, but it began many years ear…" at bounding box center [320, 180] width 137 height 16
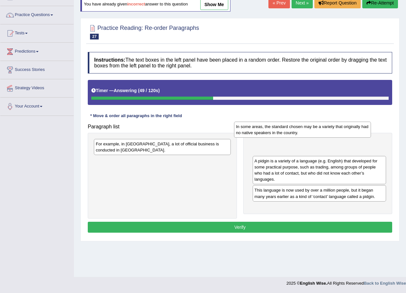
drag, startPoint x: 143, startPoint y: 151, endPoint x: 283, endPoint y: 134, distance: 141.2
click at [283, 134] on div "In some areas, the standard chosen may be a variety that originally had no nati…" at bounding box center [302, 130] width 137 height 16
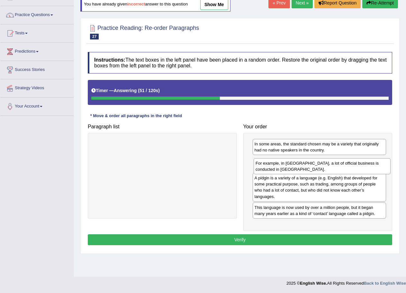
drag, startPoint x: 213, startPoint y: 145, endPoint x: 373, endPoint y: 163, distance: 160.0
click at [373, 164] on div "For example, in [GEOGRAPHIC_DATA], a lot of official business is conducted in […" at bounding box center [322, 166] width 137 height 16
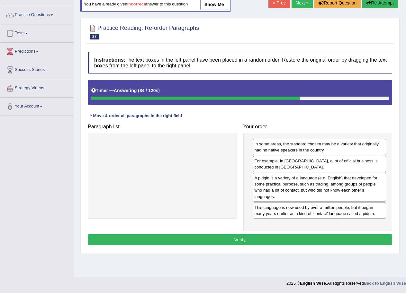
click at [229, 241] on button "Verify" at bounding box center [240, 240] width 304 height 11
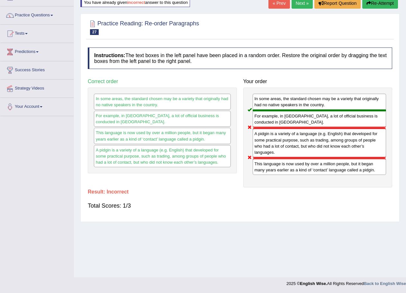
scroll to position [0, 0]
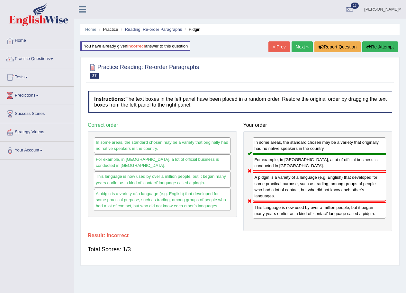
click at [383, 43] on button "Re-Attempt" at bounding box center [380, 46] width 36 height 11
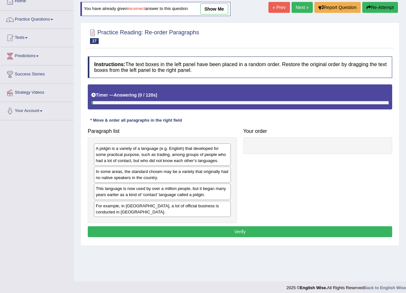
scroll to position [44, 0]
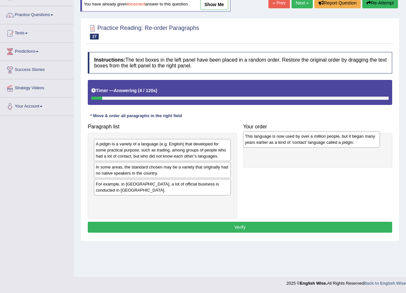
drag, startPoint x: 121, startPoint y: 188, endPoint x: 271, endPoint y: 140, distance: 156.6
click at [271, 140] on div "This language is now used by over a million people, but it began many years ear…" at bounding box center [311, 139] width 137 height 16
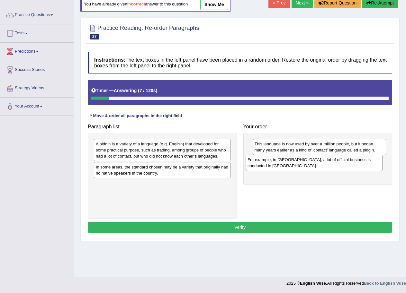
drag, startPoint x: 147, startPoint y: 186, endPoint x: 299, endPoint y: 162, distance: 153.7
click at [299, 162] on div "For example, in Papua New Guinea, a lot of official business is conducted in To…" at bounding box center [314, 163] width 137 height 16
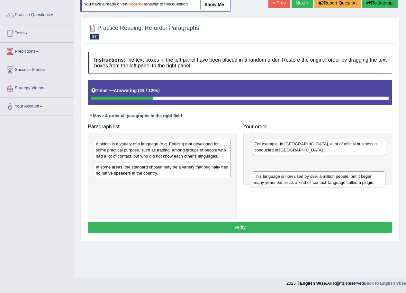
drag, startPoint x: 286, startPoint y: 149, endPoint x: 285, endPoint y: 182, distance: 32.5
click at [285, 182] on div "This language is now used by over a million people, but it began many years ear…" at bounding box center [319, 180] width 134 height 16
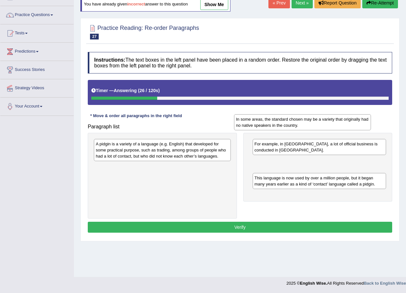
drag, startPoint x: 201, startPoint y: 167, endPoint x: 341, endPoint y: 119, distance: 148.1
click at [341, 119] on div "In some areas, the standard chosen may be a variety that originally had no nati…" at bounding box center [302, 122] width 137 height 16
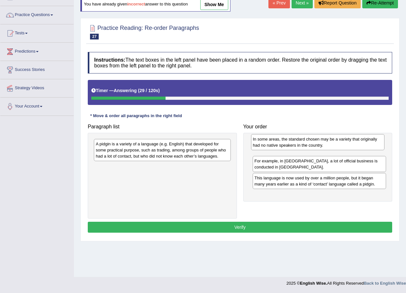
drag, startPoint x: 282, startPoint y: 166, endPoint x: 280, endPoint y: 144, distance: 21.9
click at [280, 144] on div "In some areas, the standard chosen may be a variety that originally had no nati…" at bounding box center [318, 142] width 134 height 16
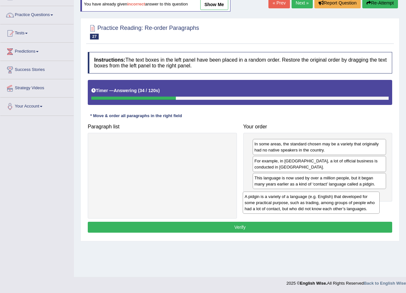
drag, startPoint x: 188, startPoint y: 144, endPoint x: 337, endPoint y: 197, distance: 157.9
click at [337, 197] on div "A pidgin is a variety of a language (e.g. English) that developed for some prac…" at bounding box center [311, 203] width 137 height 22
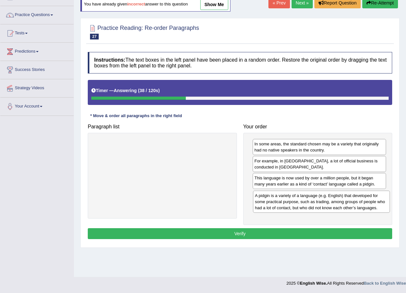
drag, startPoint x: 223, startPoint y: 159, endPoint x: 382, endPoint y: 211, distance: 167.3
click at [382, 211] on div "A pidgin is a variety of a language (e.g. English) that developed for some prac…" at bounding box center [321, 202] width 137 height 22
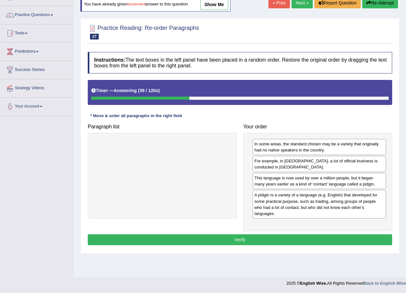
click at [247, 237] on button "Verify" at bounding box center [240, 240] width 304 height 11
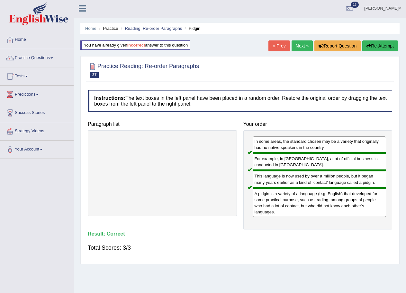
scroll to position [0, 0]
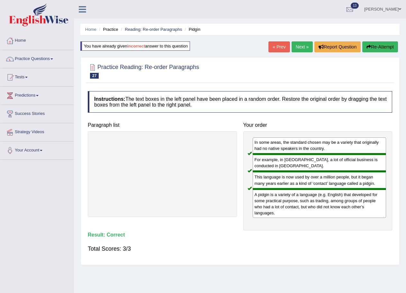
click at [302, 45] on link "Next »" at bounding box center [302, 46] width 21 height 11
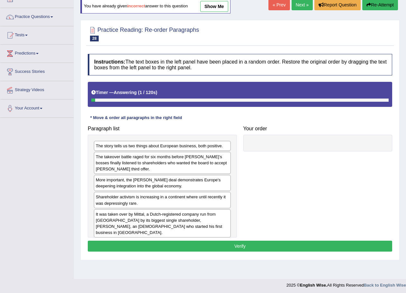
scroll to position [44, 0]
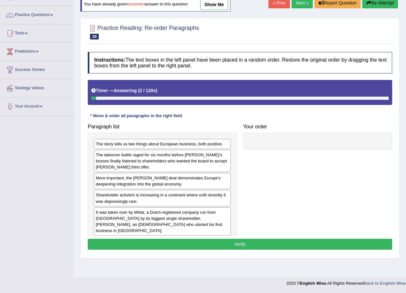
click at [222, 4] on link "show me" at bounding box center [214, 4] width 28 height 11
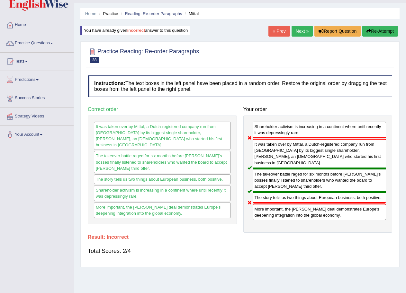
scroll to position [0, 0]
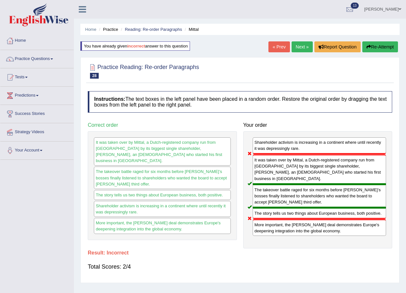
click at [301, 42] on link "Next »" at bounding box center [302, 46] width 21 height 11
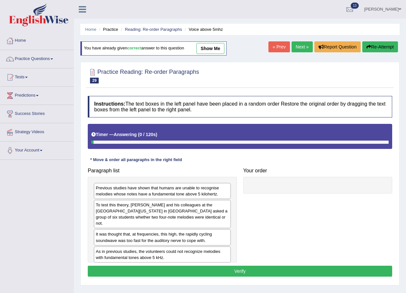
click at [305, 44] on link "Next »" at bounding box center [302, 46] width 21 height 11
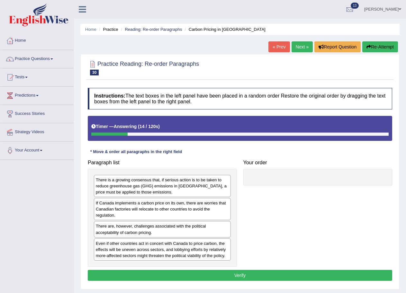
scroll to position [32, 0]
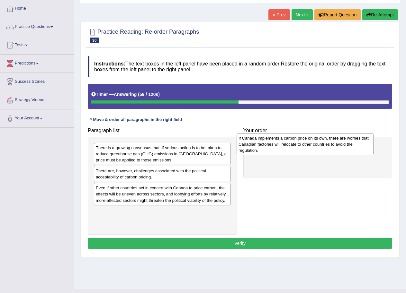
drag, startPoint x: 139, startPoint y: 179, endPoint x: 290, endPoint y: 150, distance: 154.2
click at [283, 146] on div "If Canada implements a carbon price on its own, there are worries that Canadian…" at bounding box center [305, 144] width 137 height 22
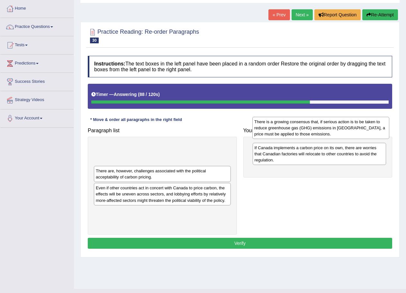
drag, startPoint x: 169, startPoint y: 161, endPoint x: 328, endPoint y: 135, distance: 160.6
click at [328, 135] on div "There is a growing consensus that, if serious action is to be taken to reduce g…" at bounding box center [320, 128] width 137 height 22
drag, startPoint x: 205, startPoint y: 155, endPoint x: 370, endPoint y: 130, distance: 167.1
click at [370, 130] on div "There is a growing consensus that, if serious action is to be taken to reduce g…" at bounding box center [327, 129] width 137 height 22
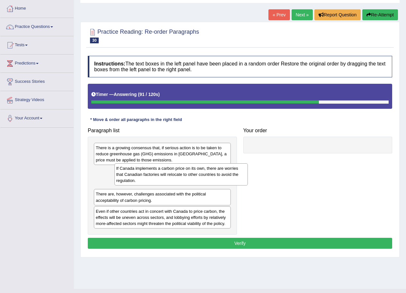
drag, startPoint x: 351, startPoint y: 145, endPoint x: 194, endPoint y: 159, distance: 157.5
click at [204, 164] on div "If Canada implements a carbon price on its own, there are worries that Canadian…" at bounding box center [181, 175] width 134 height 22
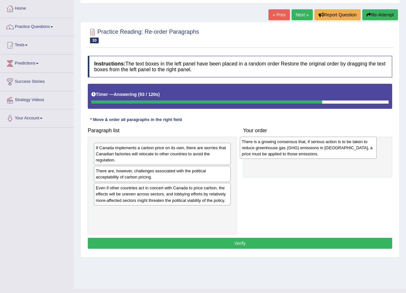
drag, startPoint x: 181, startPoint y: 151, endPoint x: 330, endPoint y: 145, distance: 149.3
click at [330, 145] on div "There is a growing consensus that, if serious action is to be taken to reduce g…" at bounding box center [308, 148] width 137 height 22
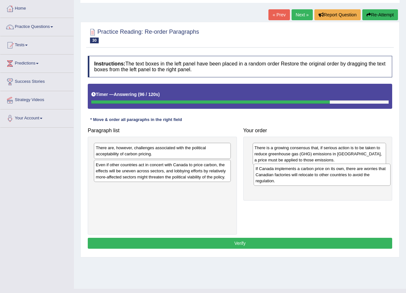
drag, startPoint x: 195, startPoint y: 159, endPoint x: 355, endPoint y: 180, distance: 161.1
click at [355, 180] on div "If Canada implements a carbon price on its own, there are worries that Canadian…" at bounding box center [322, 175] width 137 height 22
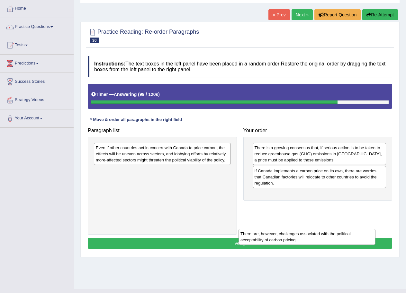
drag, startPoint x: 173, startPoint y: 155, endPoint x: 342, endPoint y: 227, distance: 183.8
click at [324, 235] on div "There are, however, challenges associated with the political acceptability of c…" at bounding box center [306, 237] width 137 height 16
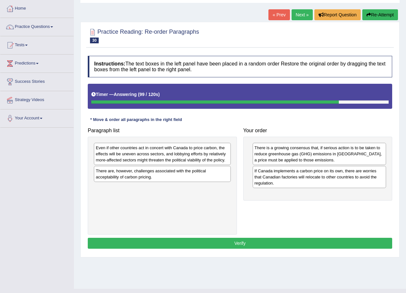
drag, startPoint x: 342, startPoint y: 227, endPoint x: 323, endPoint y: 209, distance: 25.9
click at [336, 209] on div "Paragraph list Even if other countries act in concert with Canada to price carb…" at bounding box center [240, 180] width 311 height 110
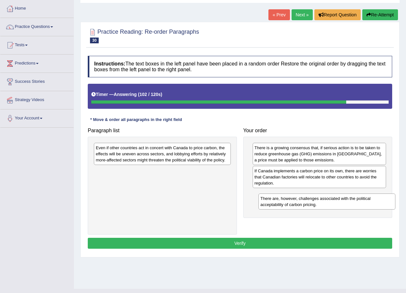
drag, startPoint x: 194, startPoint y: 181, endPoint x: 359, endPoint y: 209, distance: 166.9
click at [359, 209] on div "There are, however, challenges associated with the political acceptability of c…" at bounding box center [326, 202] width 137 height 16
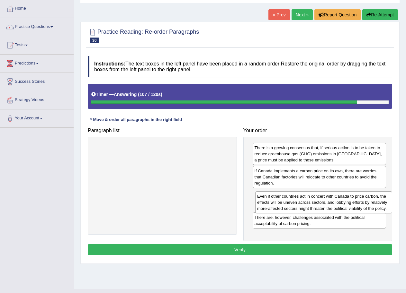
drag, startPoint x: 170, startPoint y: 159, endPoint x: 331, endPoint y: 206, distance: 167.9
click at [331, 206] on div "Even if other countries act in concert with Canada to price carbon, the effects…" at bounding box center [323, 203] width 137 height 22
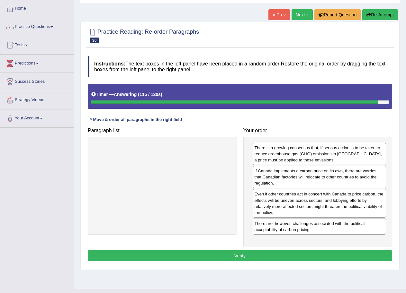
click at [239, 252] on button "Verify" at bounding box center [240, 256] width 304 height 11
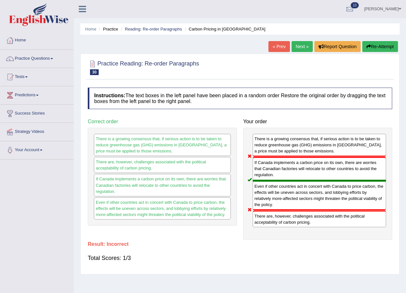
scroll to position [0, 0]
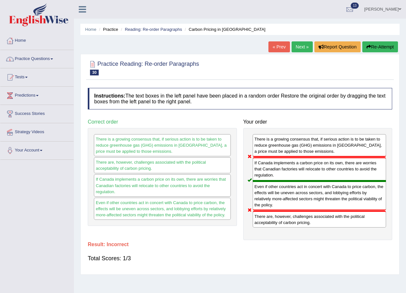
click at [42, 55] on link "Practice Questions" at bounding box center [36, 58] width 73 height 16
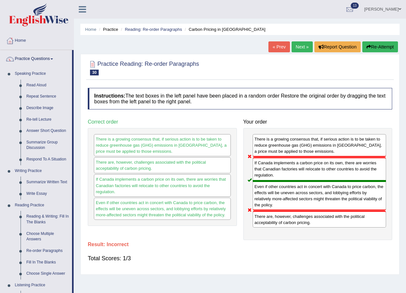
click at [54, 56] on link "Practice Questions" at bounding box center [36, 58] width 72 height 16
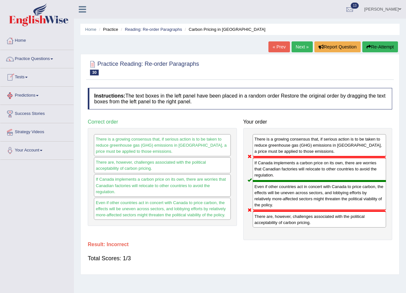
click at [26, 75] on link "Tests" at bounding box center [36, 76] width 73 height 16
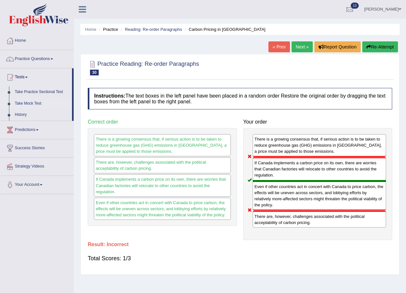
click at [28, 101] on link "Take Mock Test" at bounding box center [42, 104] width 60 height 12
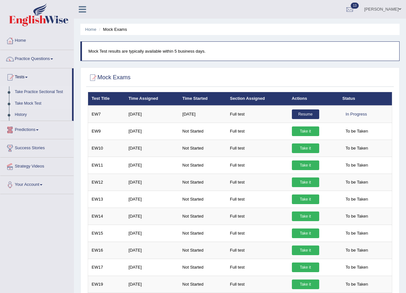
click at [39, 91] on link "Take Practice Sectional Test" at bounding box center [42, 92] width 60 height 12
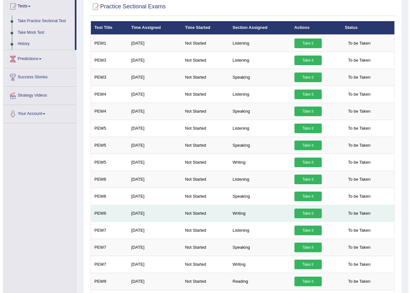
scroll to position [103, 0]
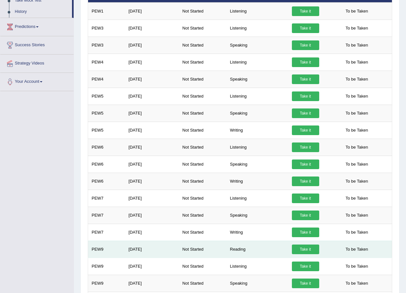
click at [306, 249] on link "Take it" at bounding box center [305, 250] width 27 height 10
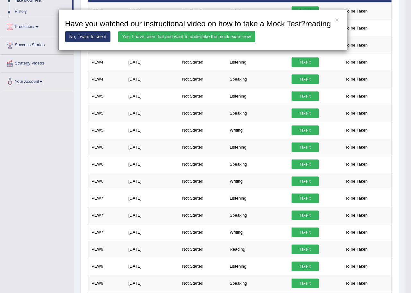
click at [167, 36] on link "Yes, I have seen that and want to undertake the mock exam now" at bounding box center [186, 36] width 137 height 11
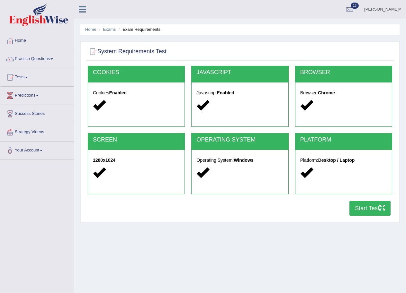
click at [384, 208] on icon "button" at bounding box center [382, 208] width 6 height 6
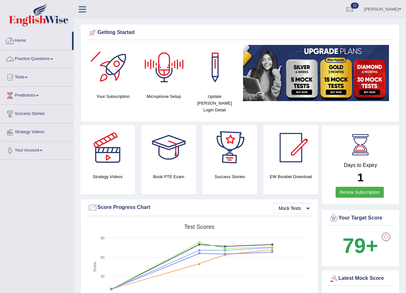
click at [29, 56] on link "Practice Questions" at bounding box center [36, 58] width 73 height 16
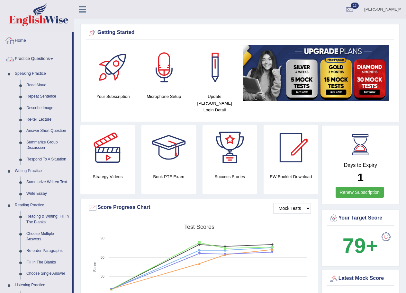
click at [51, 58] on link "Practice Questions" at bounding box center [36, 58] width 72 height 16
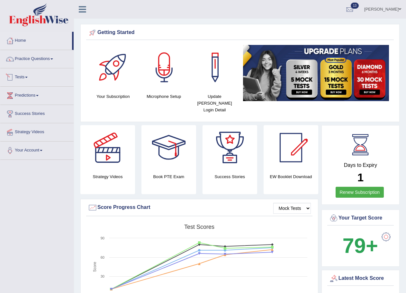
click at [27, 75] on link "Tests" at bounding box center [36, 76] width 73 height 16
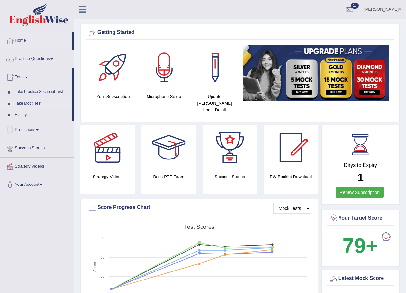
click at [38, 102] on link "Take Mock Test" at bounding box center [42, 104] width 60 height 12
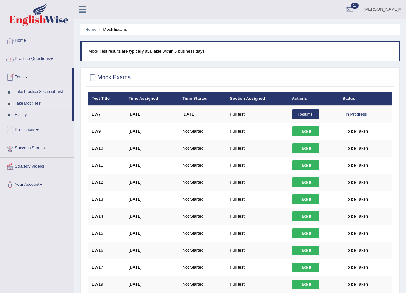
click at [35, 92] on link "Take Practice Sectional Test" at bounding box center [42, 92] width 60 height 12
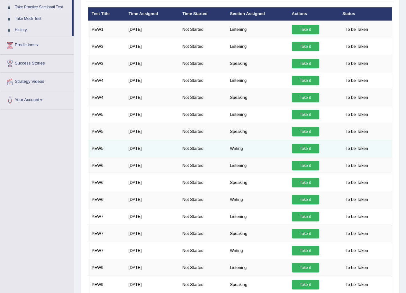
scroll to position [96, 0]
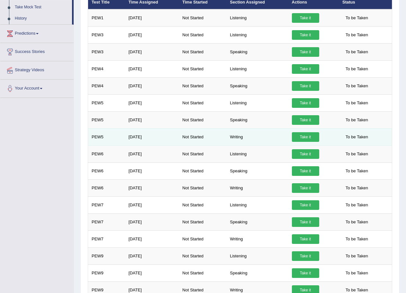
click at [311, 138] on link "Take it" at bounding box center [305, 137] width 27 height 10
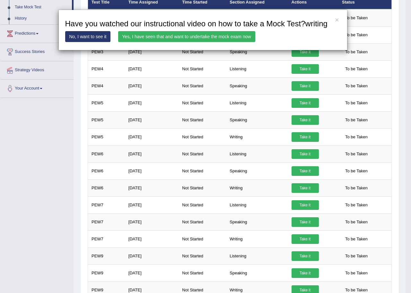
click at [257, 83] on div "× Have you watched our instructional video on how to take a Mock Test?writing N…" at bounding box center [205, 146] width 411 height 293
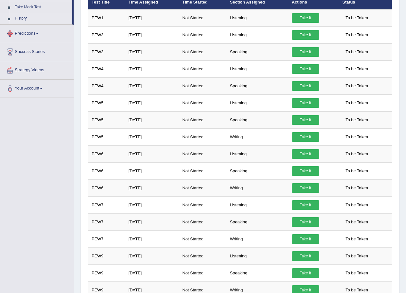
click at [27, 16] on link "History" at bounding box center [42, 19] width 60 height 12
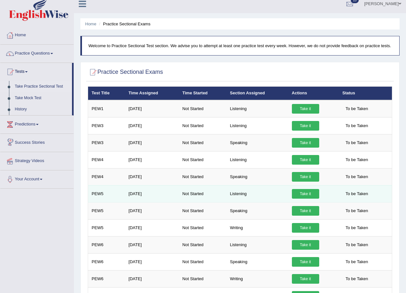
scroll to position [2, 0]
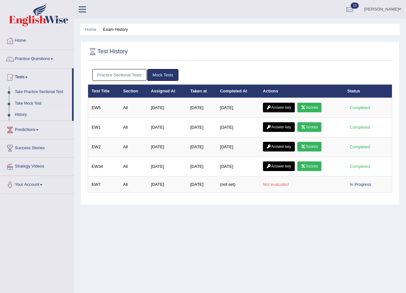
click at [127, 73] on link "Practice Sectional Tests" at bounding box center [119, 75] width 55 height 12
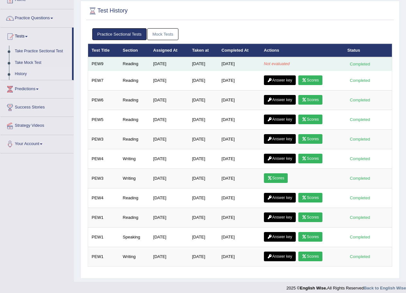
scroll to position [46, 0]
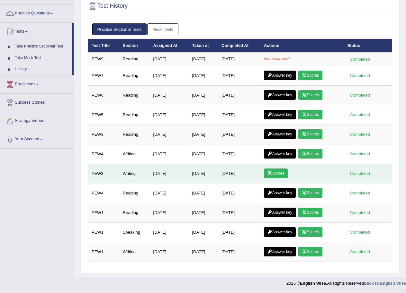
click at [274, 172] on link "Scores" at bounding box center [276, 174] width 24 height 10
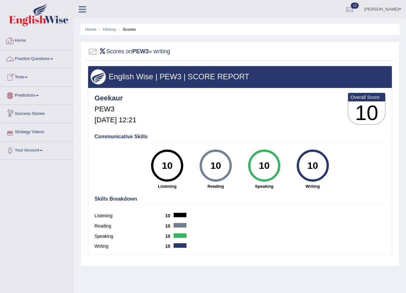
click at [54, 60] on link "Practice Questions" at bounding box center [36, 58] width 73 height 16
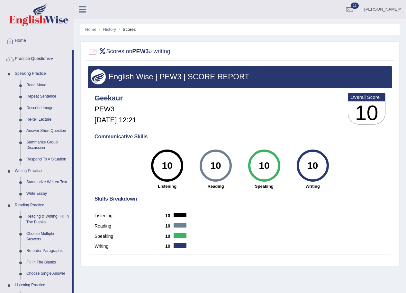
click at [49, 58] on link "Practice Questions" at bounding box center [36, 58] width 72 height 16
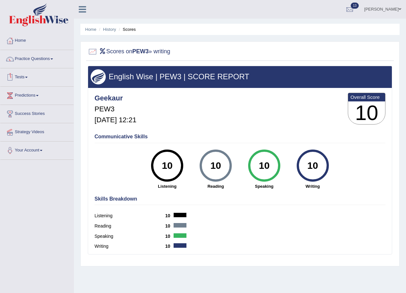
click at [24, 74] on link "Tests" at bounding box center [36, 76] width 73 height 16
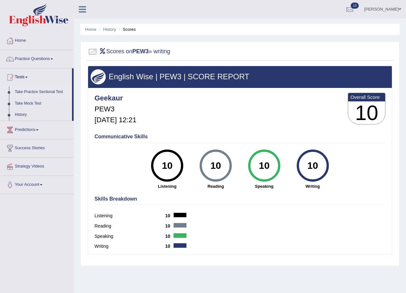
click at [37, 92] on link "Take Practice Sectional Test" at bounding box center [42, 92] width 60 height 12
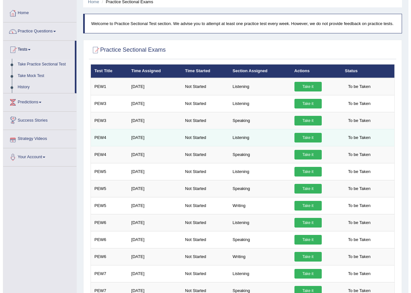
scroll to position [96, 0]
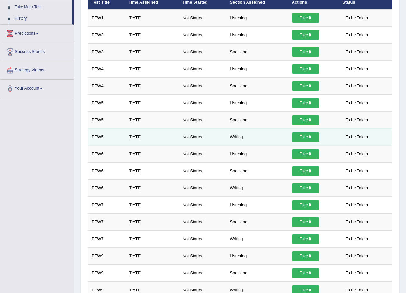
click at [314, 133] on link "Take it" at bounding box center [305, 137] width 27 height 10
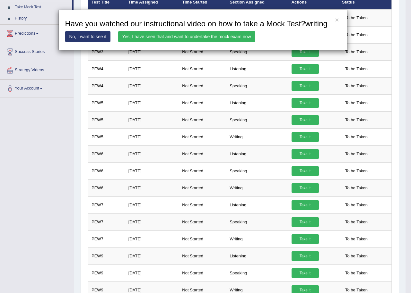
click at [183, 36] on link "Yes, I have seen that and want to undertake the mock exam now" at bounding box center [186, 36] width 137 height 11
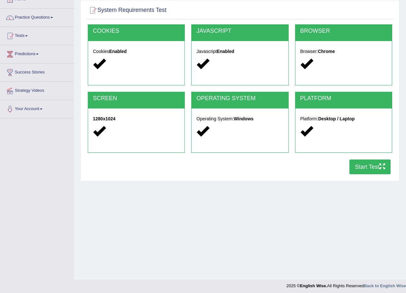
scroll to position [44, 0]
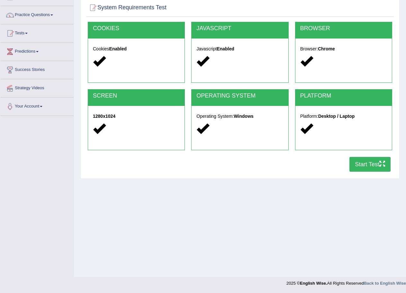
click at [383, 162] on icon "button" at bounding box center [382, 164] width 6 height 6
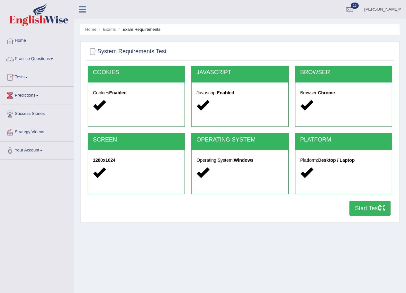
click at [47, 55] on link "Practice Questions" at bounding box center [36, 58] width 73 height 16
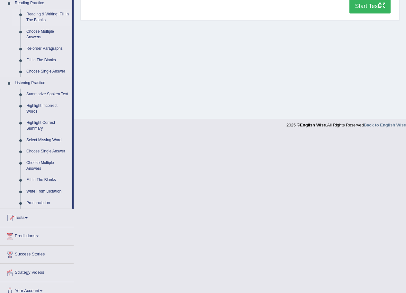
scroll to position [210, 0]
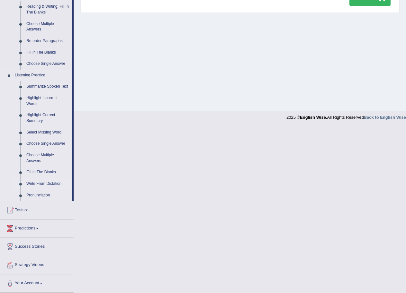
click at [40, 183] on link "Write From Dictation" at bounding box center [47, 184] width 49 height 12
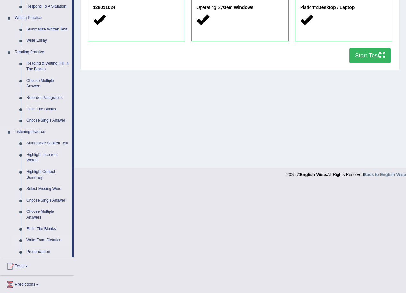
scroll to position [44, 0]
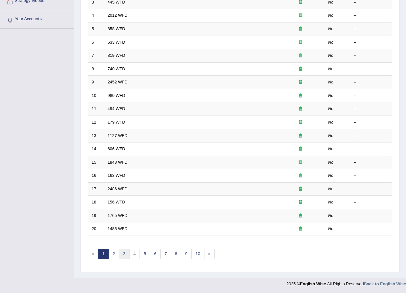
scroll to position [132, 0]
click at [111, 254] on link "2" at bounding box center [113, 253] width 11 height 11
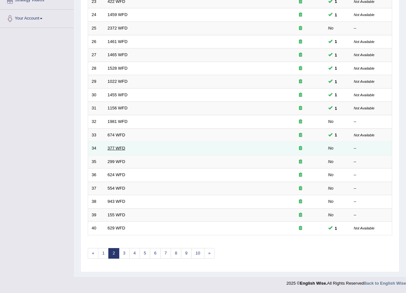
click at [110, 148] on link "377 WFD" at bounding box center [117, 148] width 18 height 5
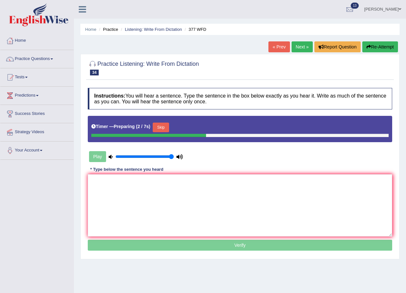
click at [158, 123] on button "Skip" at bounding box center [161, 128] width 16 height 10
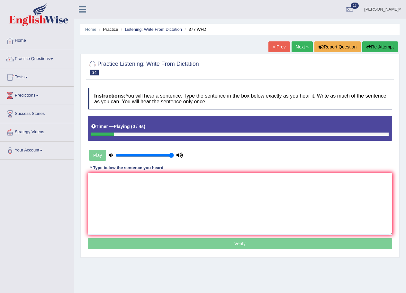
click at [100, 199] on textarea at bounding box center [240, 204] width 304 height 62
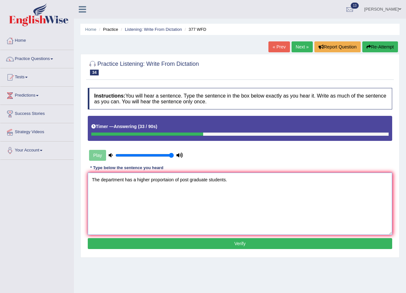
type textarea "The department has a higher proportaion of post graduate students."
click at [241, 240] on button "Verify" at bounding box center [240, 243] width 304 height 11
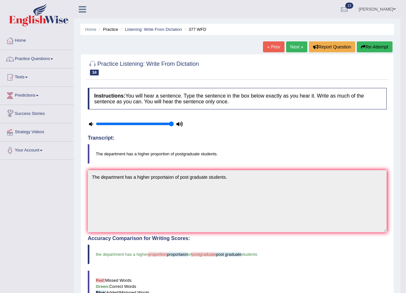
click at [291, 47] on link "Next »" at bounding box center [296, 46] width 21 height 11
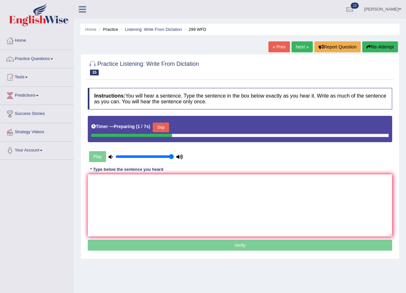
click at [166, 126] on button "Skip" at bounding box center [161, 128] width 16 height 10
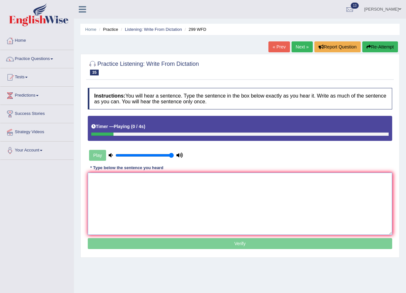
click at [103, 182] on textarea at bounding box center [240, 204] width 304 height 62
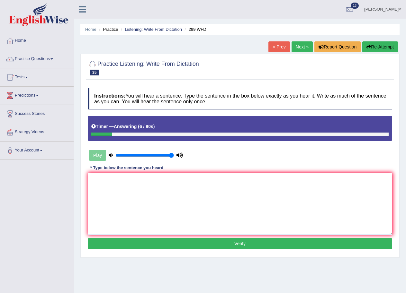
click at [111, 193] on textarea at bounding box center [240, 204] width 304 height 62
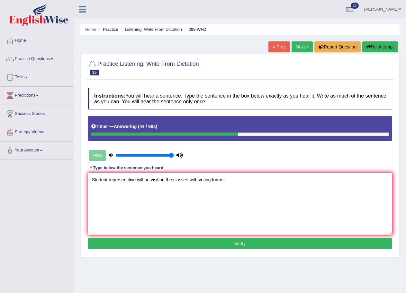
type textarea "Student repersentitive will be visiting the classes with voting forms."
click at [236, 245] on button "Verify" at bounding box center [240, 243] width 304 height 11
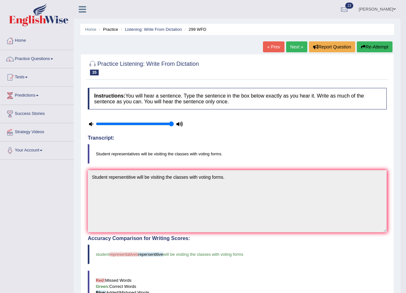
click at [291, 46] on link "Next »" at bounding box center [296, 46] width 21 height 11
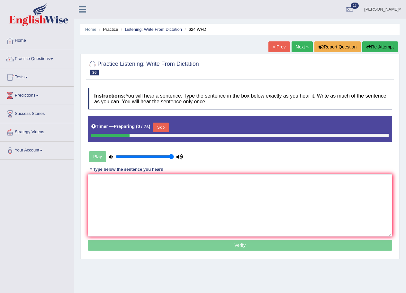
click at [162, 126] on button "Skip" at bounding box center [161, 128] width 16 height 10
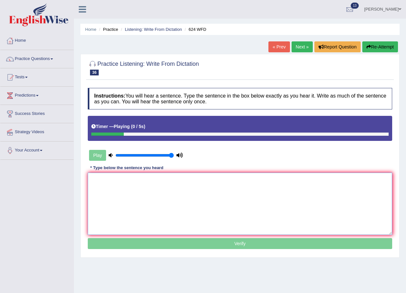
drag, startPoint x: 132, startPoint y: 191, endPoint x: 132, endPoint y: 197, distance: 6.1
click at [132, 191] on textarea at bounding box center [240, 204] width 304 height 62
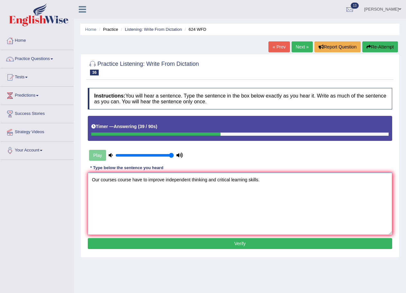
click at [143, 179] on textarea "Our courses course have to improve independent thinking and critical learning s…" at bounding box center [240, 204] width 304 height 62
type textarea "Our courses course help to improve independent thinking and critical learning s…"
click at [235, 244] on button "Verify" at bounding box center [240, 243] width 304 height 11
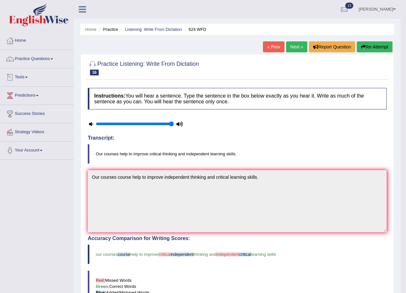
click at [27, 75] on link "Tests" at bounding box center [36, 76] width 73 height 16
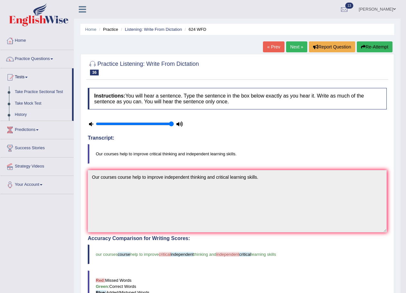
click at [26, 113] on link "History" at bounding box center [42, 115] width 60 height 12
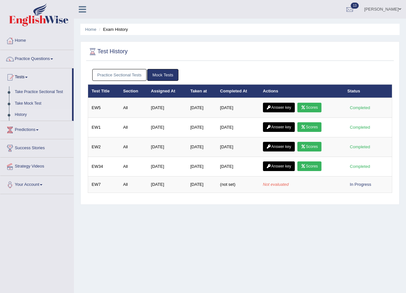
click at [129, 76] on link "Practice Sectional Tests" at bounding box center [119, 75] width 55 height 12
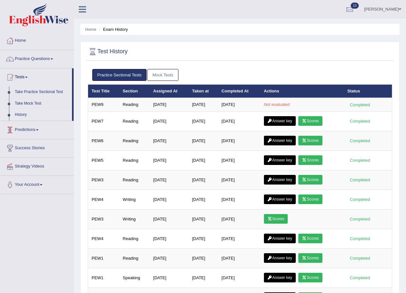
click at [164, 74] on link "Mock Tests" at bounding box center [162, 75] width 31 height 12
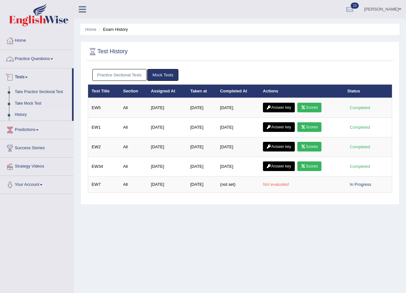
click at [24, 75] on link "Tests" at bounding box center [36, 76] width 72 height 16
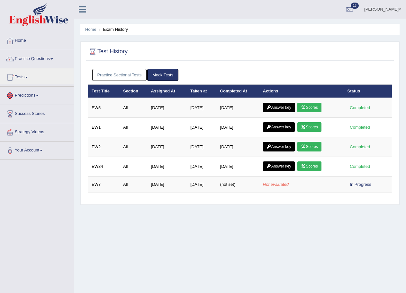
click at [37, 96] on link "Predictions" at bounding box center [36, 95] width 73 height 16
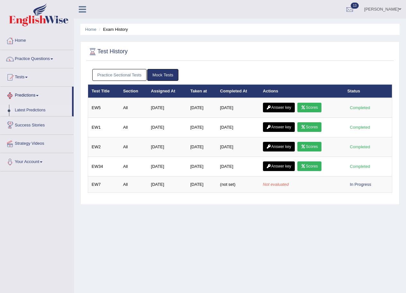
click at [28, 109] on link "Latest Predictions" at bounding box center [42, 111] width 60 height 12
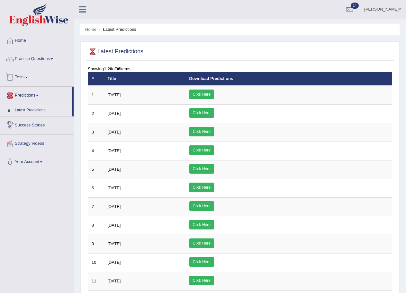
click at [24, 76] on link "Tests" at bounding box center [36, 76] width 73 height 16
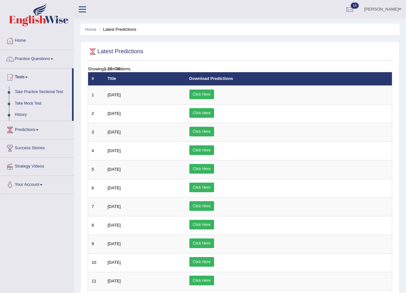
click at [21, 112] on link "History" at bounding box center [42, 115] width 60 height 12
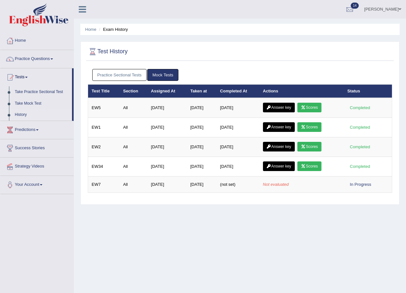
click at [139, 78] on link "Practice Sectional Tests" at bounding box center [119, 75] width 55 height 12
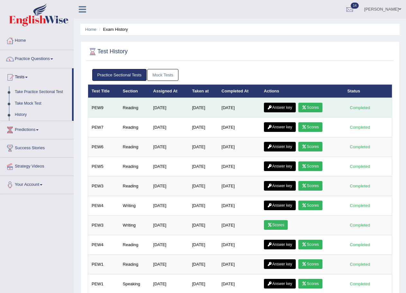
click at [280, 108] on link "Answer key" at bounding box center [280, 108] width 32 height 10
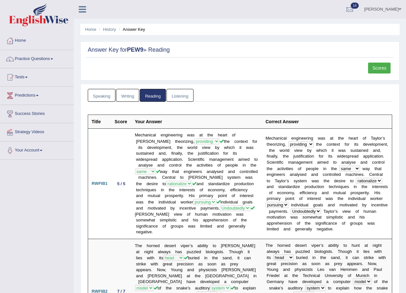
click at [384, 68] on link "Scores" at bounding box center [379, 68] width 22 height 11
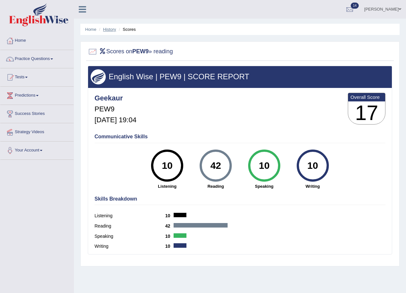
click at [109, 30] on link "History" at bounding box center [109, 29] width 13 height 5
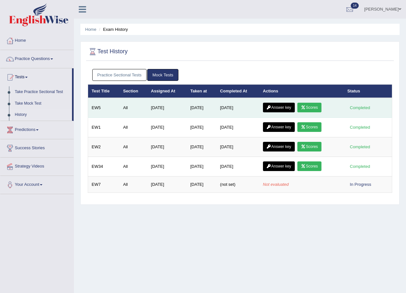
click at [276, 108] on link "Answer key" at bounding box center [279, 108] width 32 height 10
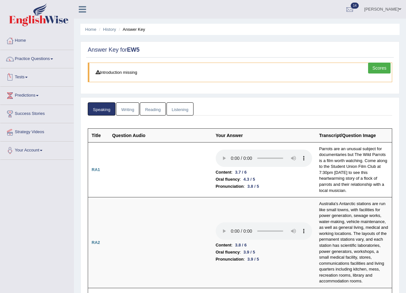
click at [24, 76] on link "Tests" at bounding box center [36, 76] width 73 height 16
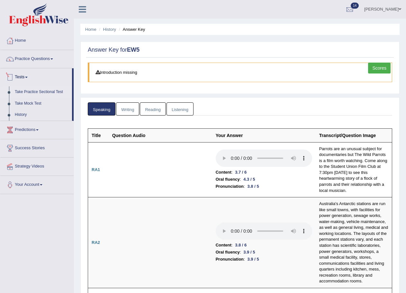
click at [38, 90] on link "Take Practice Sectional Test" at bounding box center [42, 92] width 60 height 12
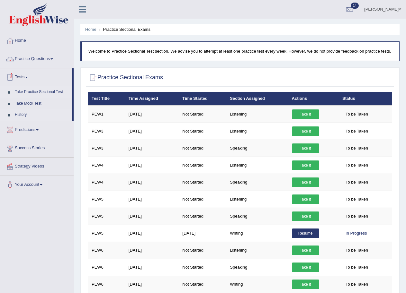
click at [19, 115] on link "History" at bounding box center [42, 115] width 60 height 12
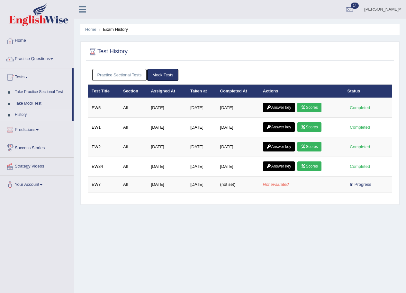
click at [102, 65] on div "Test History Practice Sectional Tests Mock Tests Test Title Section Assigned At…" at bounding box center [239, 123] width 319 height 164
click at [113, 77] on link "Practice Sectional Tests" at bounding box center [119, 75] width 55 height 12
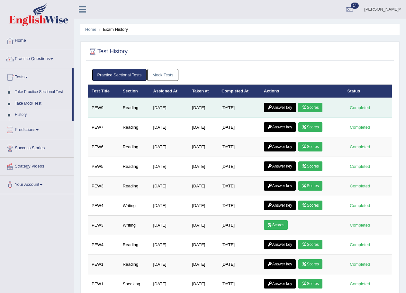
click at [280, 109] on link "Answer key" at bounding box center [280, 108] width 32 height 10
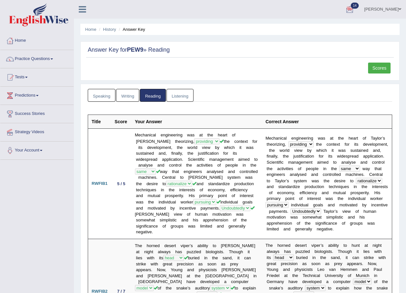
click at [397, 8] on link "[PERSON_NAME]" at bounding box center [382, 8] width 47 height 17
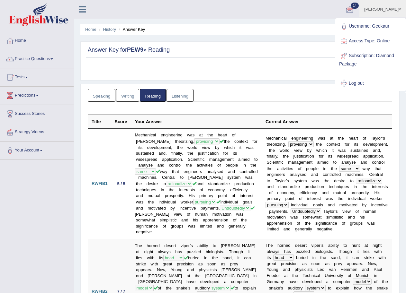
click at [355, 84] on link "Log out" at bounding box center [370, 83] width 69 height 15
